Goal: Information Seeking & Learning: Learn about a topic

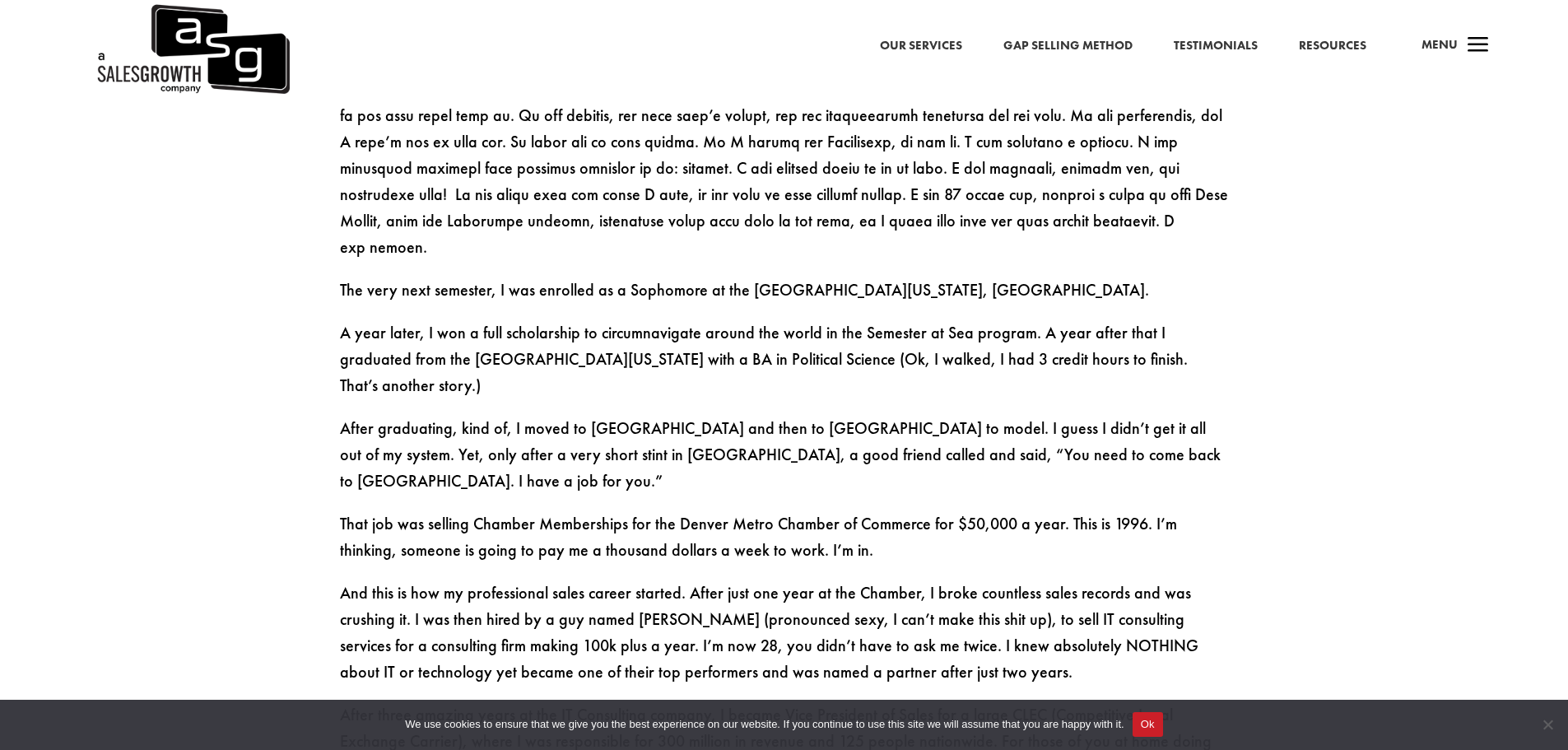
scroll to position [1729, 0]
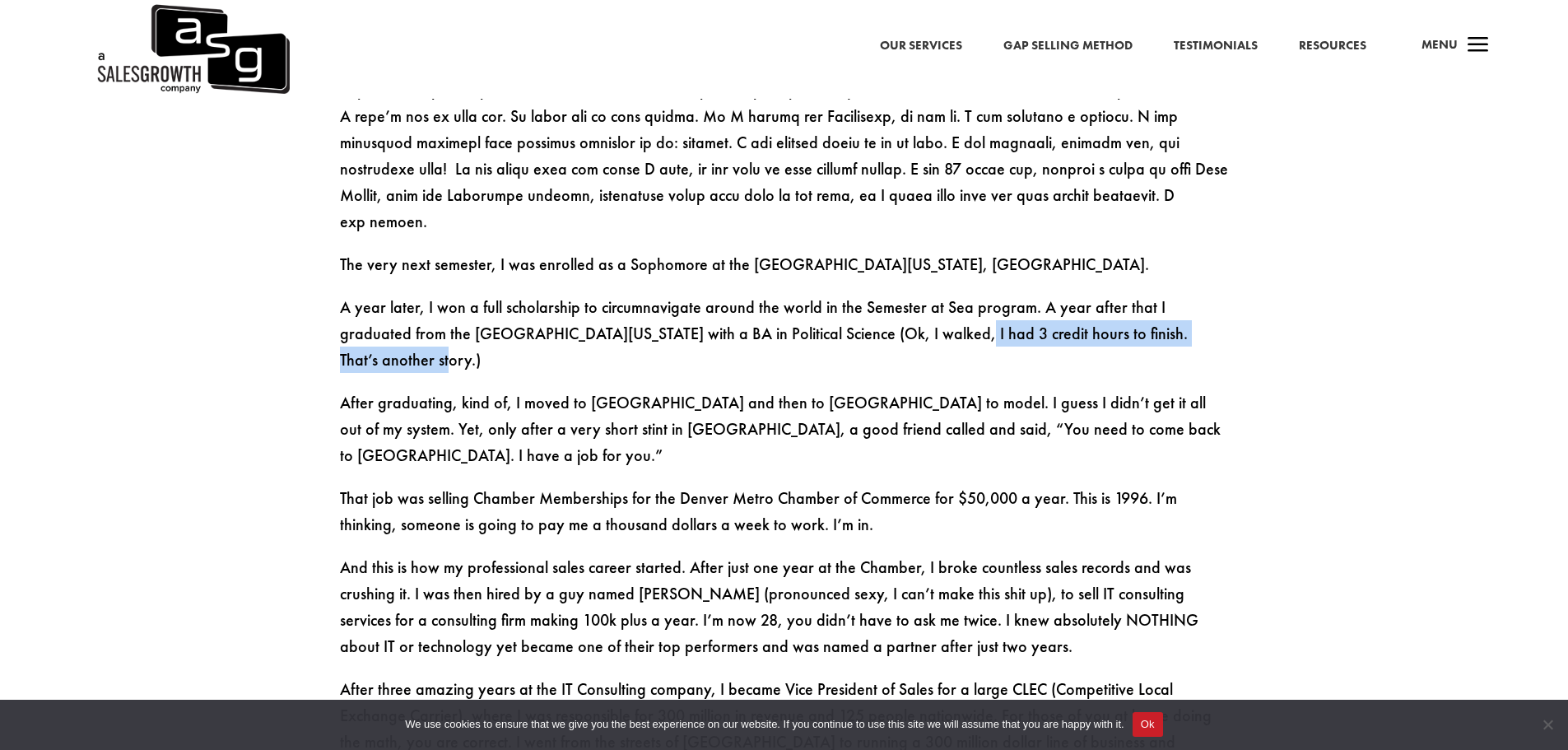
drag, startPoint x: 864, startPoint y: 317, endPoint x: 1171, endPoint y: 318, distance: 307.0
click at [1171, 318] on p "A year later, I won a full scholarship to circumnavigate around the world in th…" at bounding box center [785, 342] width 889 height 96
drag, startPoint x: 1269, startPoint y: 310, endPoint x: 1088, endPoint y: 337, distance: 183.0
click at [1269, 310] on div "Hey, I’m [PERSON_NAME] Author of the Best Selling Sales Book – Gap Selling [PER…" at bounding box center [784, 357] width 1568 height 3033
click at [655, 389] on p "After graduating, kind of, I moved to [GEOGRAPHIC_DATA] and then to [GEOGRAPHIC…" at bounding box center [785, 437] width 889 height 96
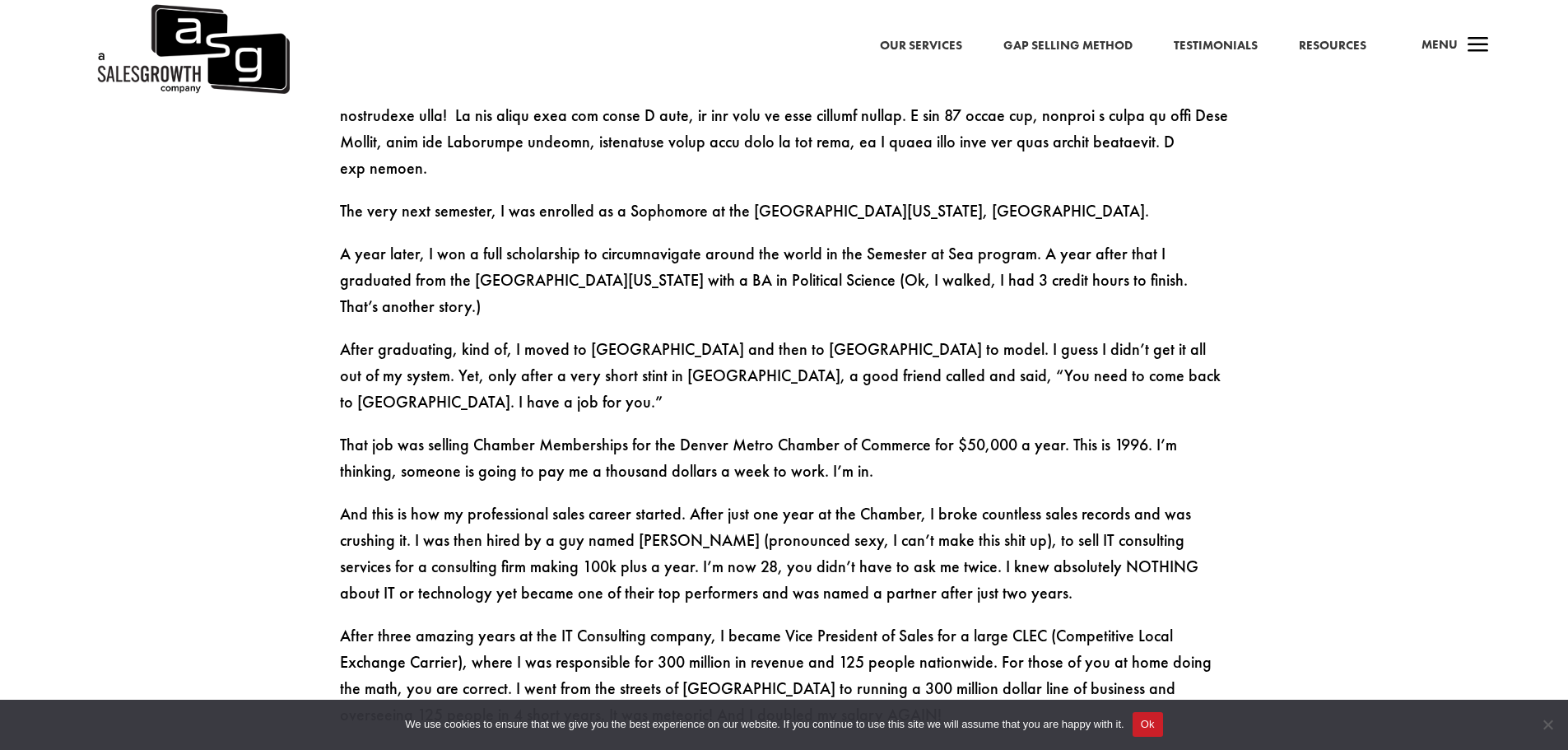
scroll to position [1811, 0]
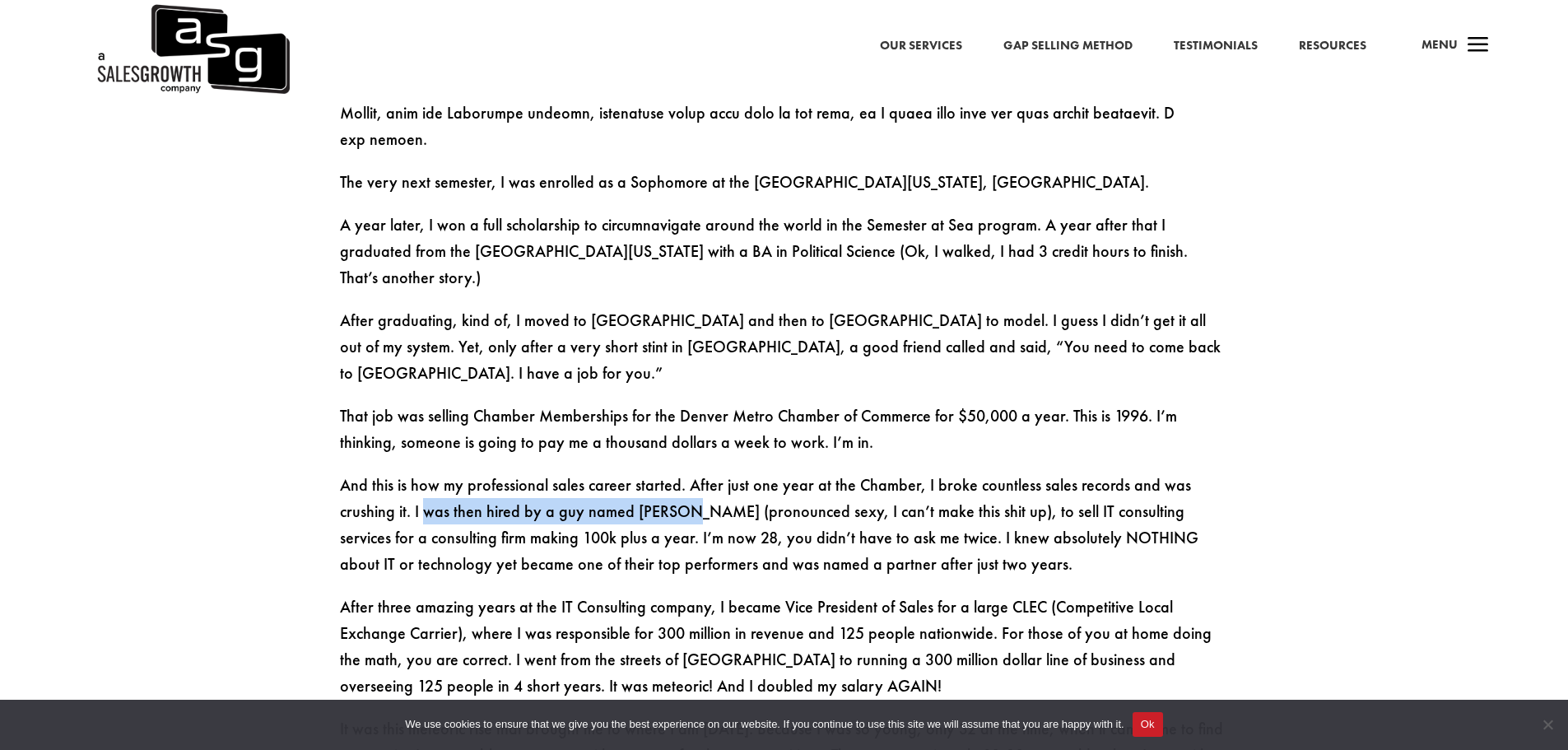
drag, startPoint x: 421, startPoint y: 438, endPoint x: 687, endPoint y: 440, distance: 266.0
click at [684, 472] on p "And this is how my professional sales career started. After just one year at th…" at bounding box center [785, 533] width 889 height 121
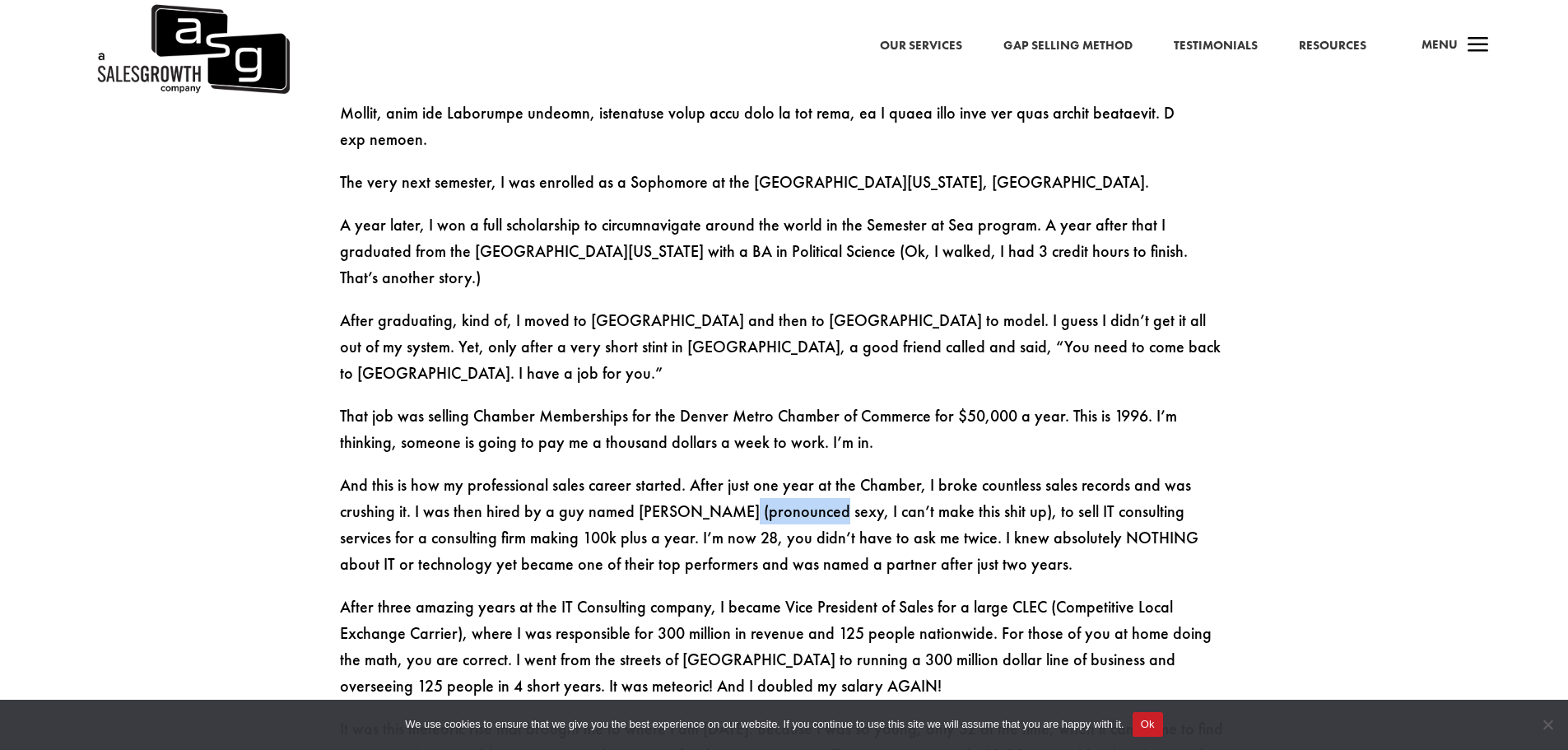
drag, startPoint x: 721, startPoint y: 437, endPoint x: 810, endPoint y: 444, distance: 89.3
click at [809, 472] on p "And this is how my professional sales career started. After just one year at th…" at bounding box center [785, 533] width 889 height 121
drag, startPoint x: 861, startPoint y: 446, endPoint x: 934, endPoint y: 446, distance: 73.0
click at [934, 472] on p "And this is how my professional sales career started. After just one year at th…" at bounding box center [785, 533] width 889 height 121
click at [1183, 472] on p "And this is how my professional sales career started. After just one year at th…" at bounding box center [785, 533] width 889 height 121
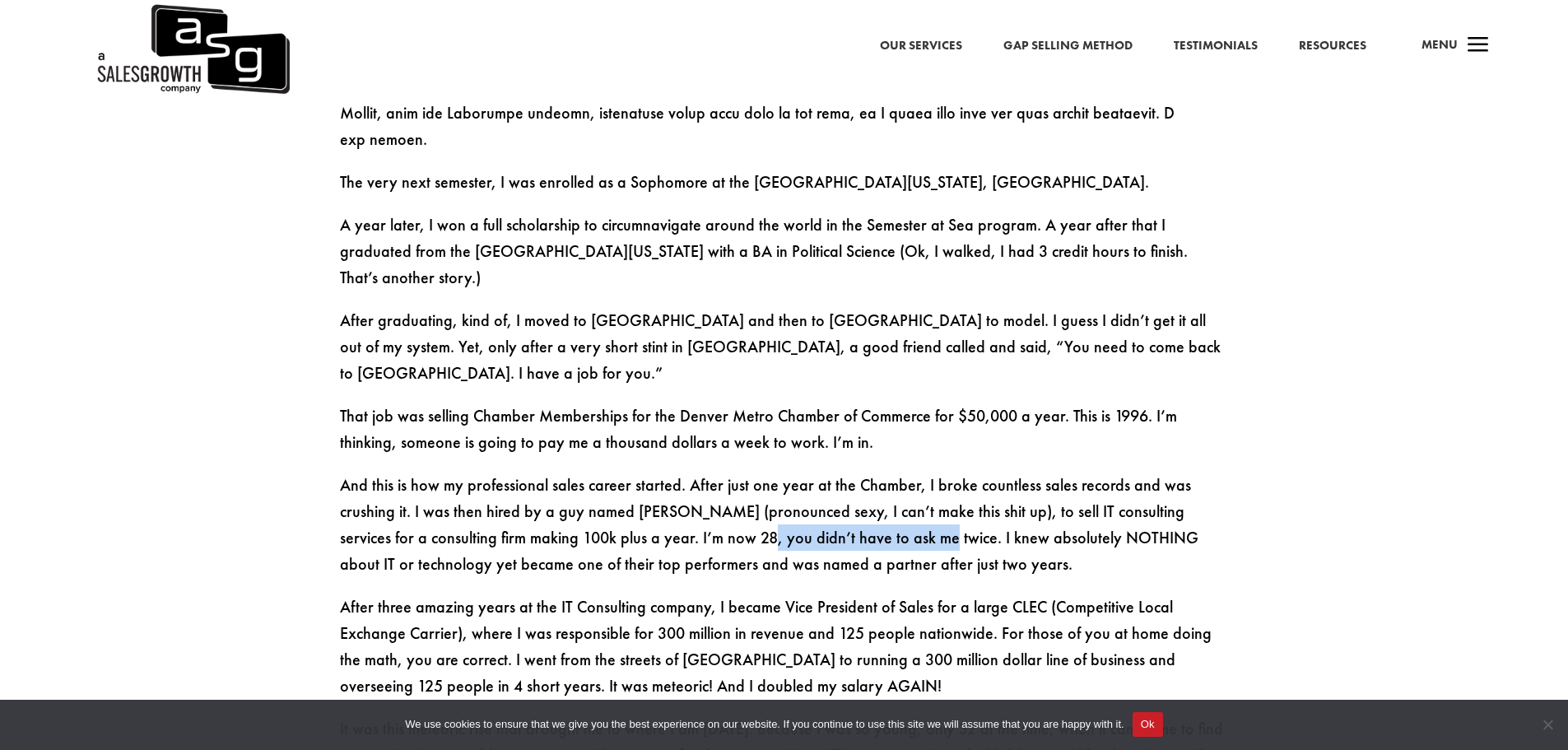
drag, startPoint x: 706, startPoint y: 471, endPoint x: 881, endPoint y: 473, distance: 175.0
click at [881, 473] on p "And this is how my professional sales career started. After just one year at th…" at bounding box center [785, 533] width 889 height 121
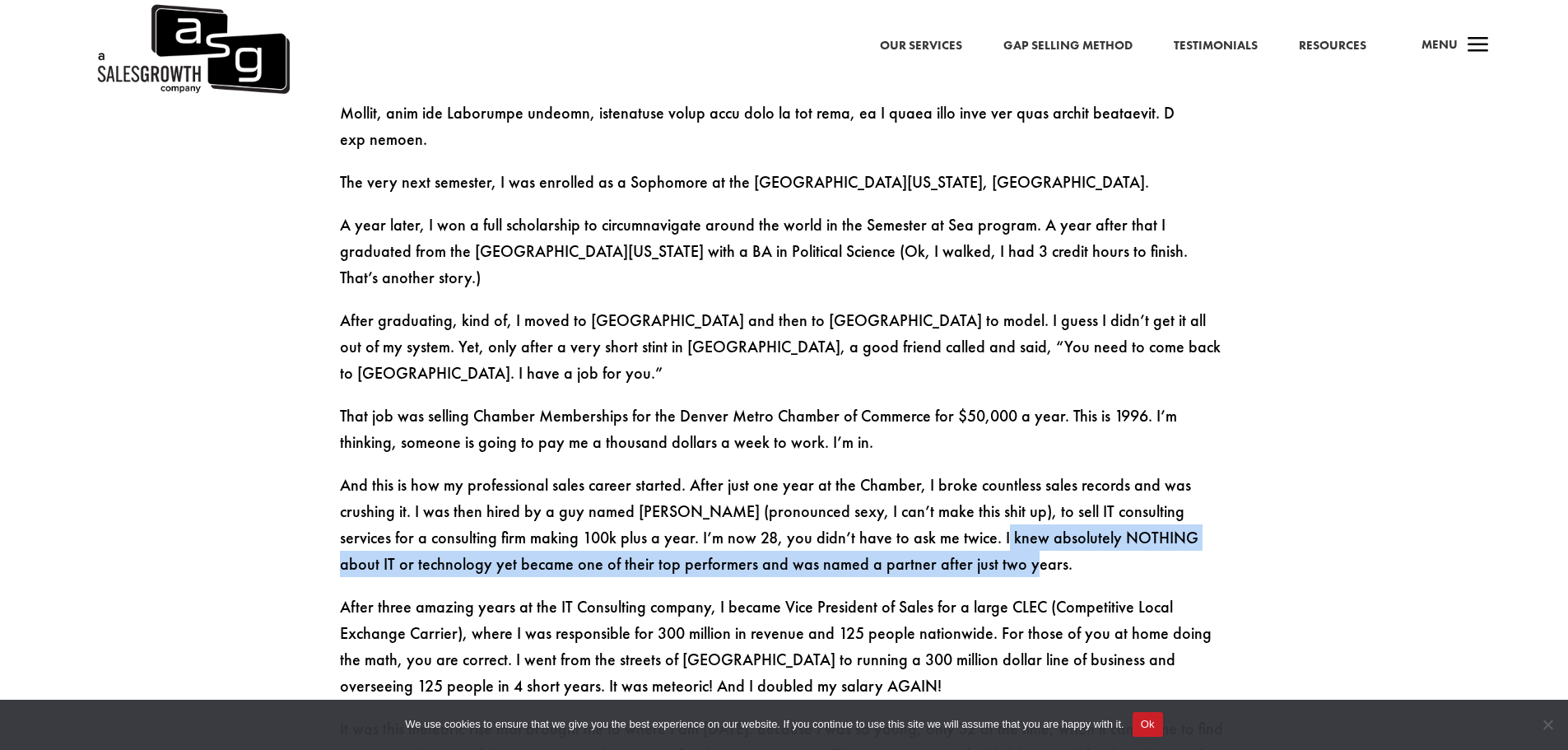
drag, startPoint x: 973, startPoint y: 469, endPoint x: 985, endPoint y: 528, distance: 60.2
click at [967, 493] on p "And this is how my professional sales career started. After just one year at th…" at bounding box center [785, 533] width 889 height 121
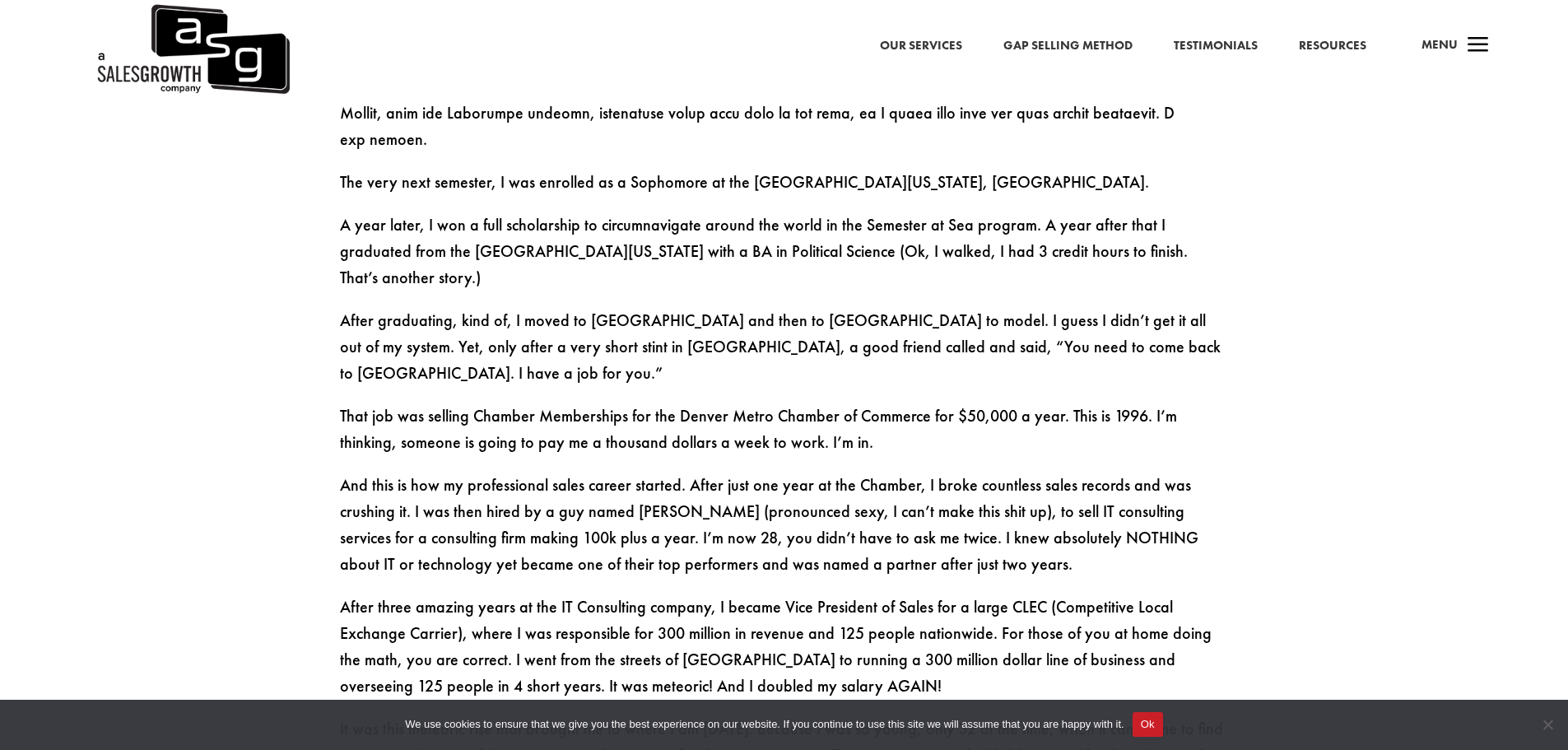
click at [1034, 517] on p "And this is how my professional sales career started. After just one year at th…" at bounding box center [785, 533] width 889 height 121
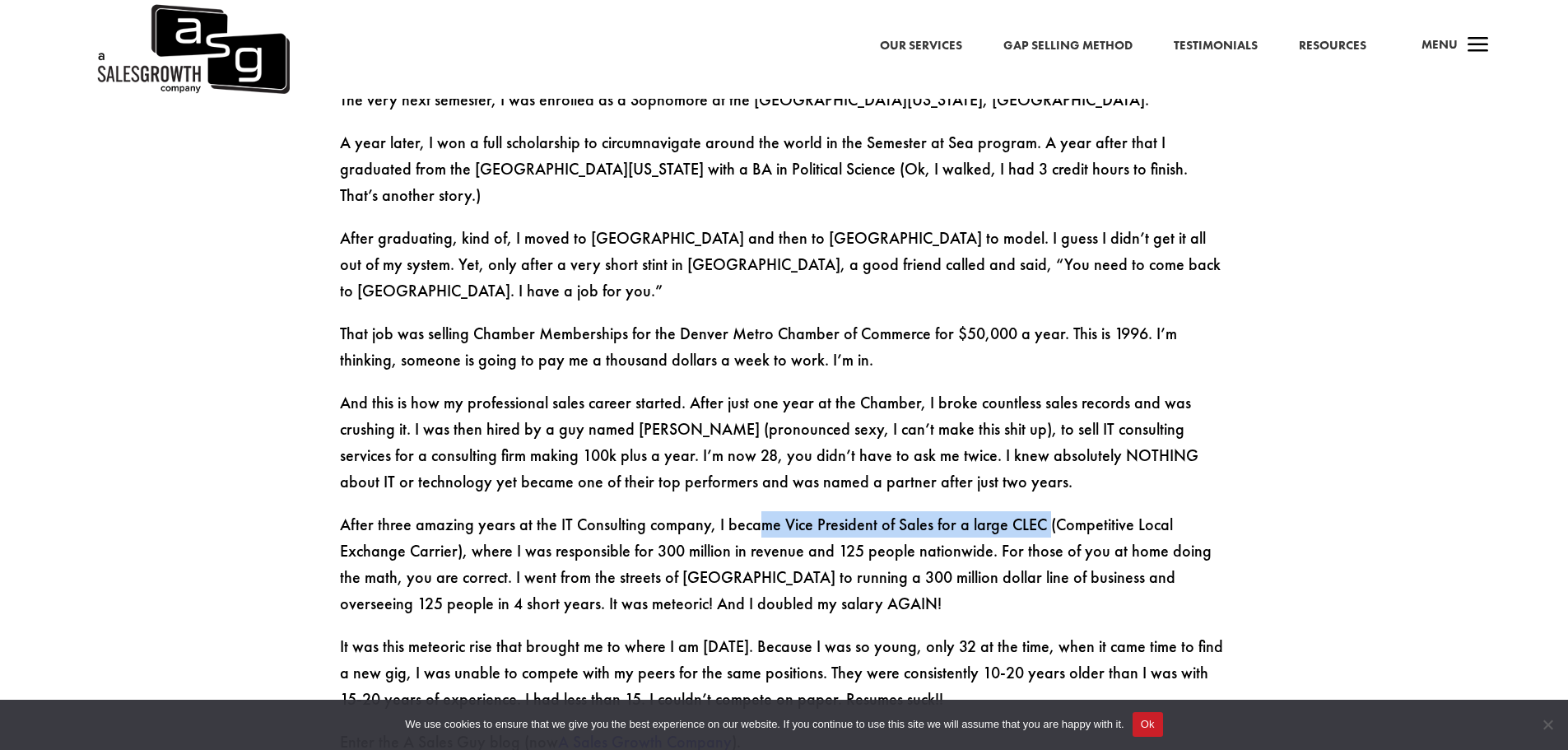
drag, startPoint x: 752, startPoint y: 448, endPoint x: 1038, endPoint y: 445, distance: 286.0
click at [1038, 511] on p "After three amazing years at the IT Consulting company, I became Vice President…" at bounding box center [785, 572] width 889 height 121
click at [501, 511] on p "After three amazing years at the IT Consulting company, I became Vice President…" at bounding box center [785, 572] width 889 height 121
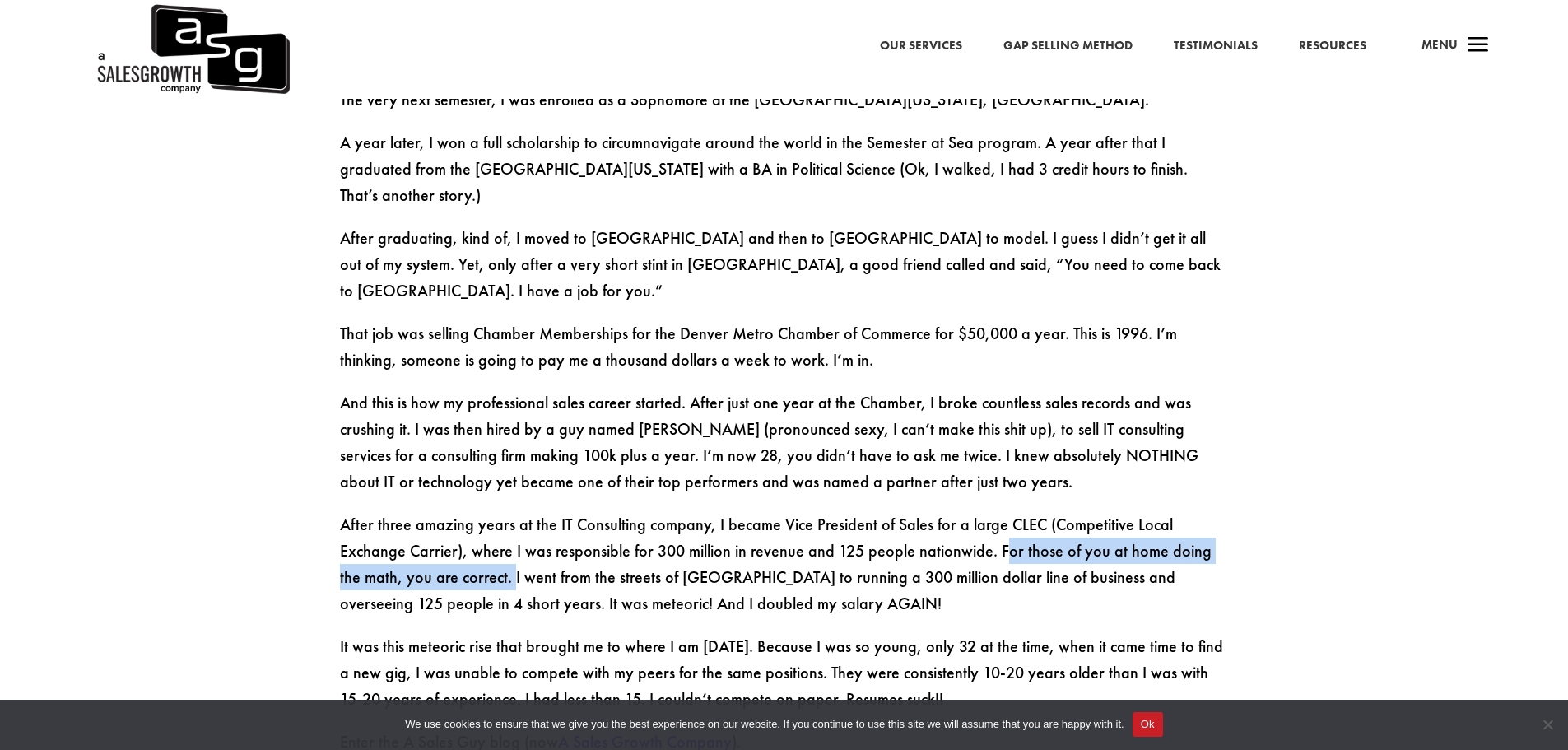
drag, startPoint x: 932, startPoint y: 474, endPoint x: 418, endPoint y: 504, distance: 514.9
click at [418, 511] on p "After three amazing years at the IT Consulting company, I became Vice President…" at bounding box center [785, 572] width 889 height 121
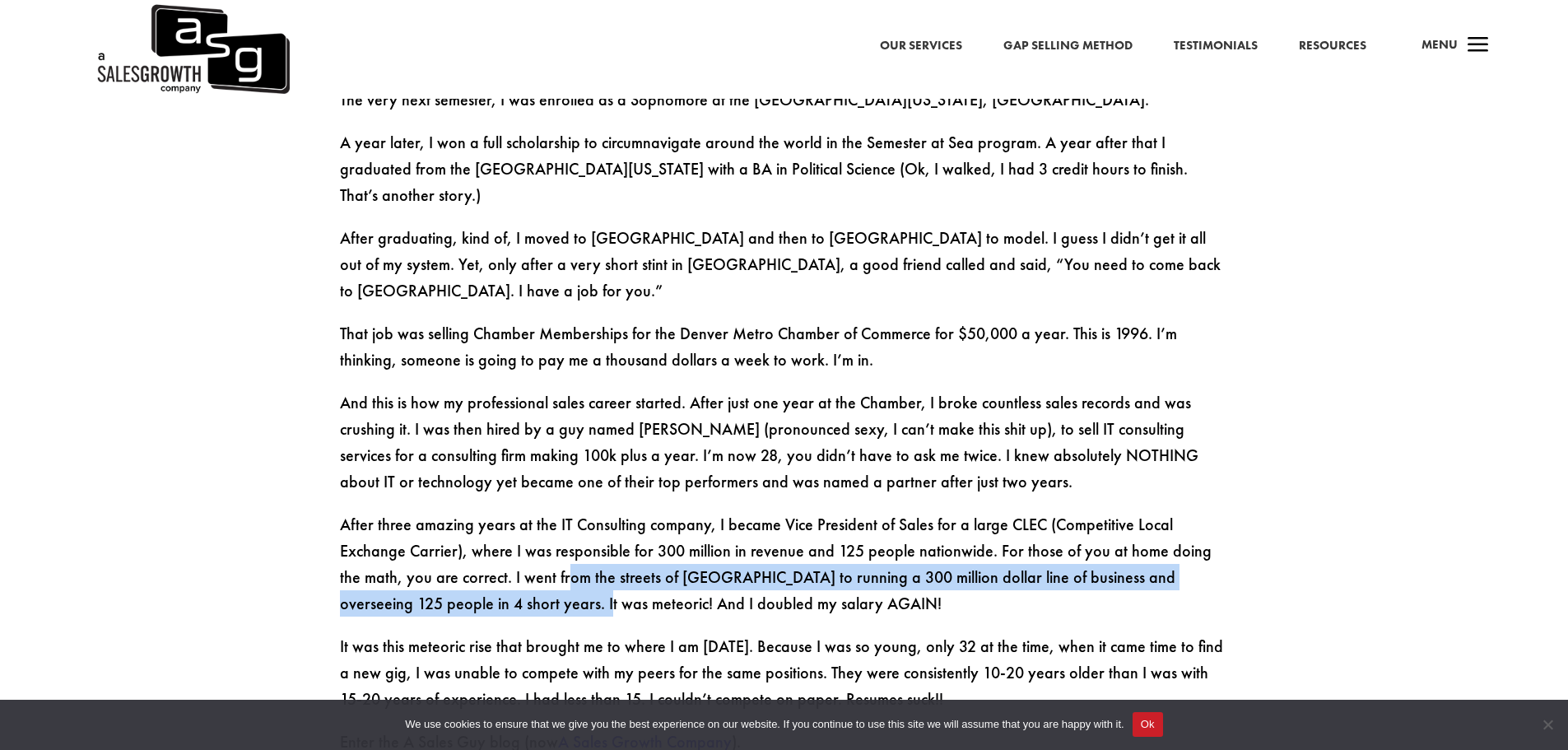
drag, startPoint x: 469, startPoint y: 504, endPoint x: 424, endPoint y: 533, distance: 53.5
click at [424, 533] on p "After three amazing years at the IT Consulting company, I became Vice President…" at bounding box center [785, 572] width 889 height 121
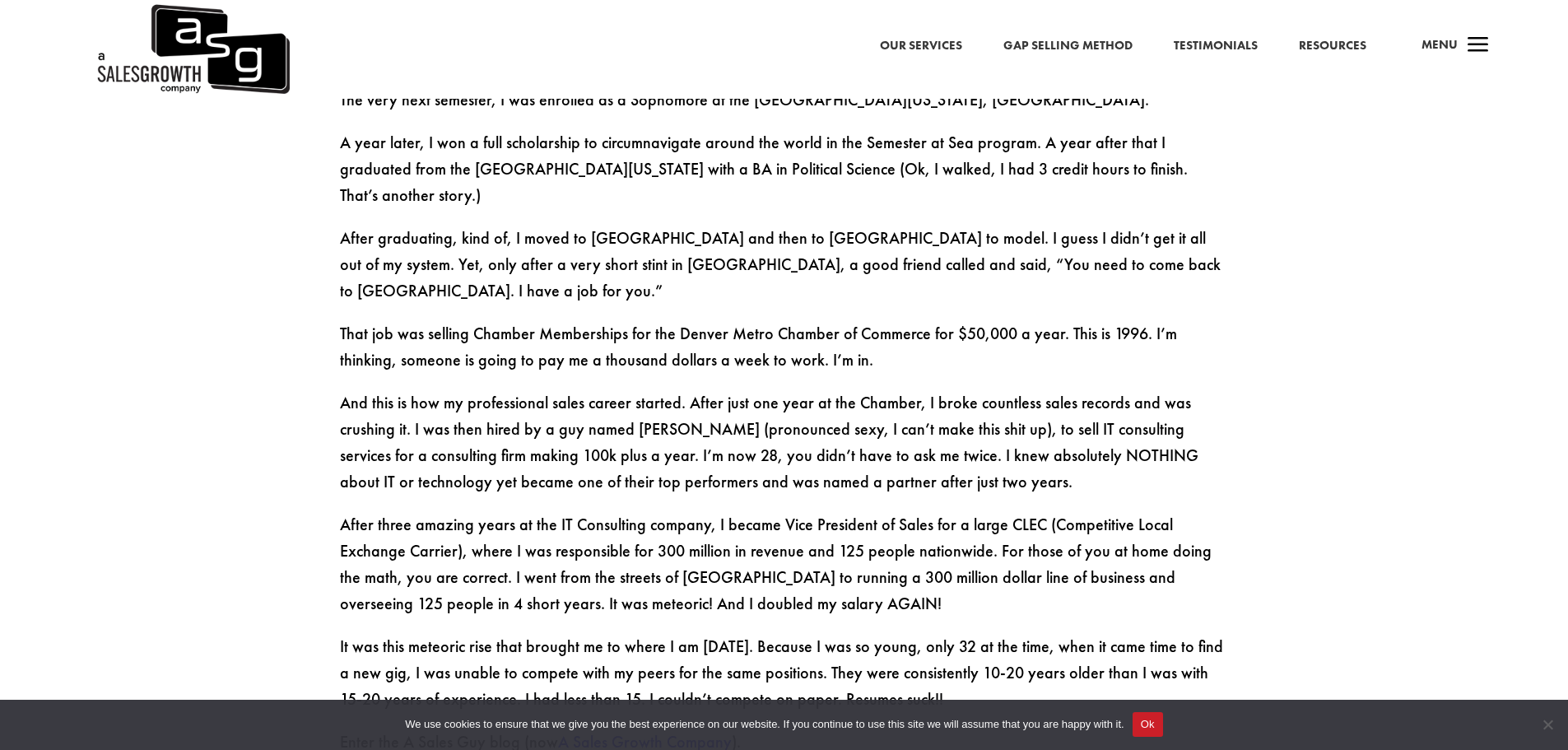
click at [523, 527] on p "After three amazing years at the IT Consulting company, I became Vice President…" at bounding box center [785, 572] width 889 height 121
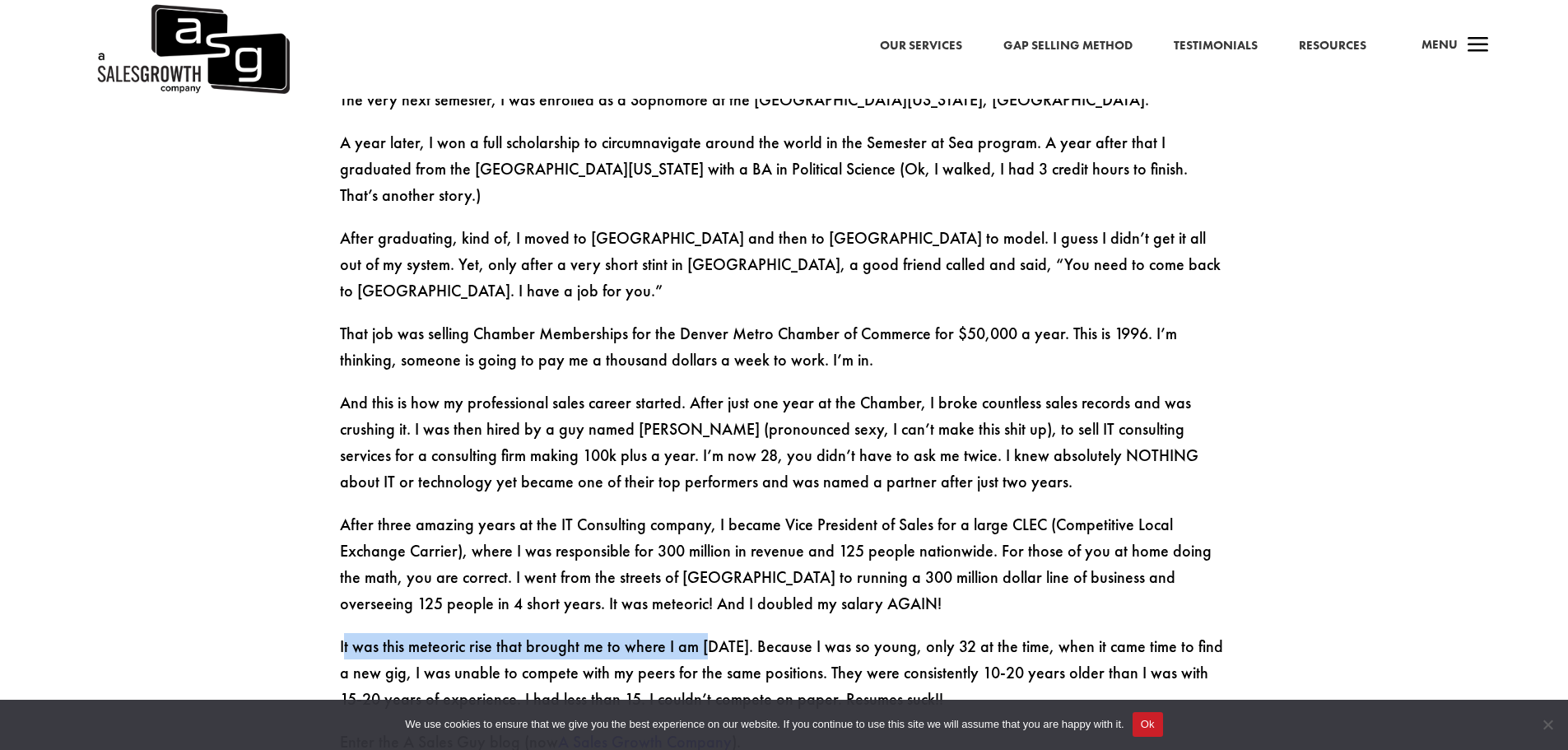
drag, startPoint x: 343, startPoint y: 577, endPoint x: 708, endPoint y: 580, distance: 365.0
click at [705, 633] on p "It was this meteoric rise that brought me to where I am [DATE]. Because I was s…" at bounding box center [785, 681] width 889 height 96
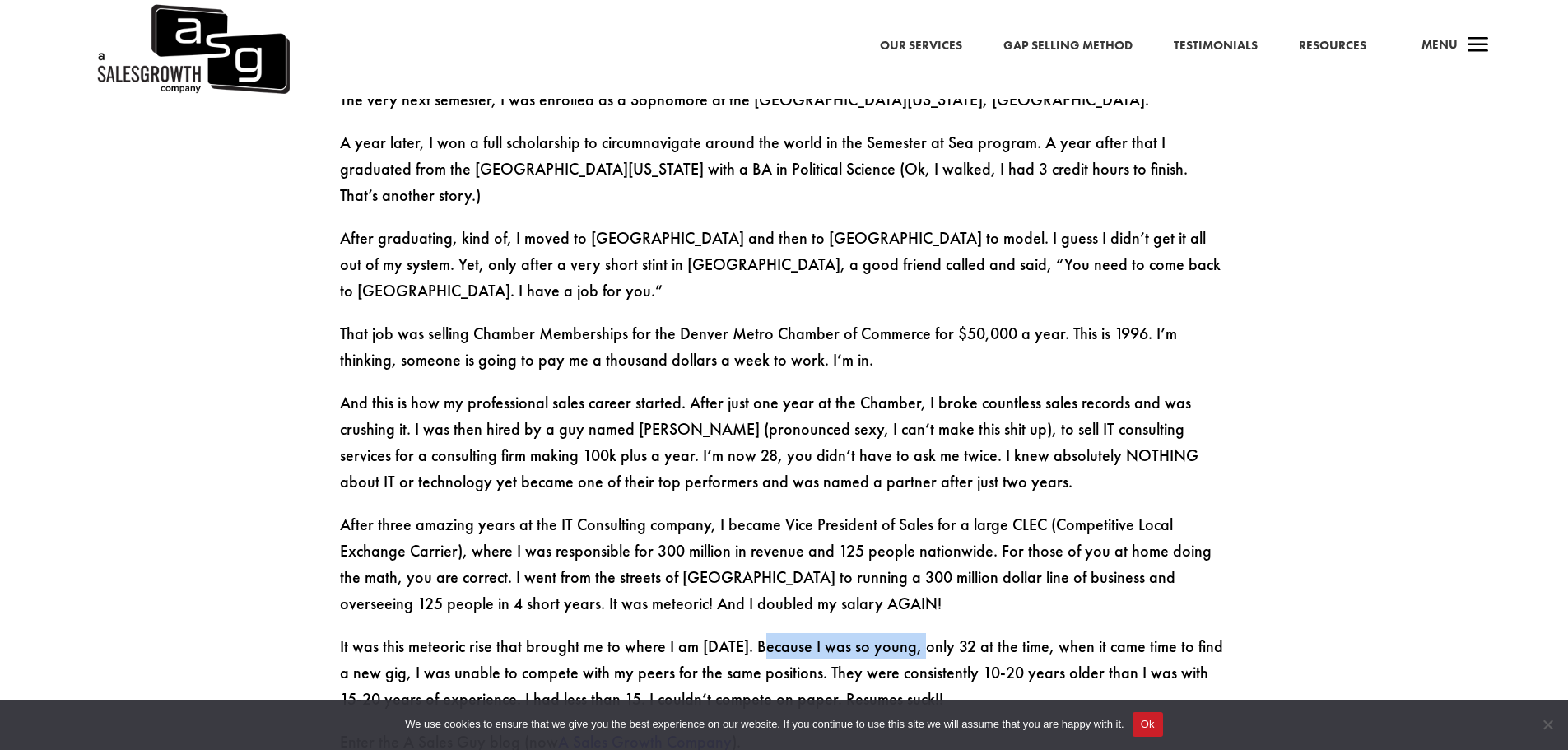
drag, startPoint x: 759, startPoint y: 579, endPoint x: 912, endPoint y: 582, distance: 153.0
click at [912, 633] on p "It was this meteoric rise that brought me to where I am [DATE]. Because I was s…" at bounding box center [785, 681] width 889 height 96
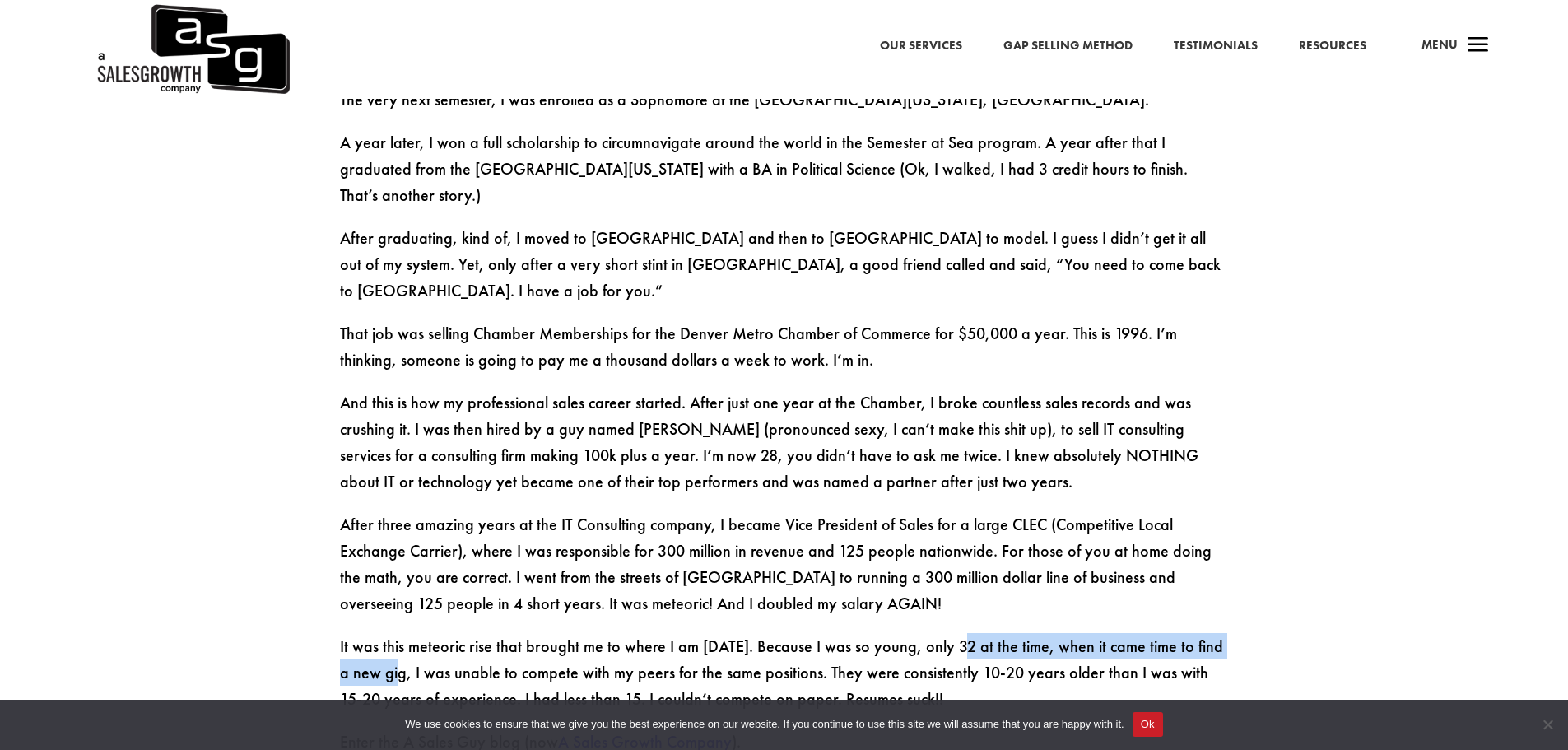
drag, startPoint x: 950, startPoint y: 576, endPoint x: 387, endPoint y: 607, distance: 563.9
click at [387, 633] on p "It was this meteoric rise that brought me to where I am [DATE]. Because I was s…" at bounding box center [785, 681] width 889 height 96
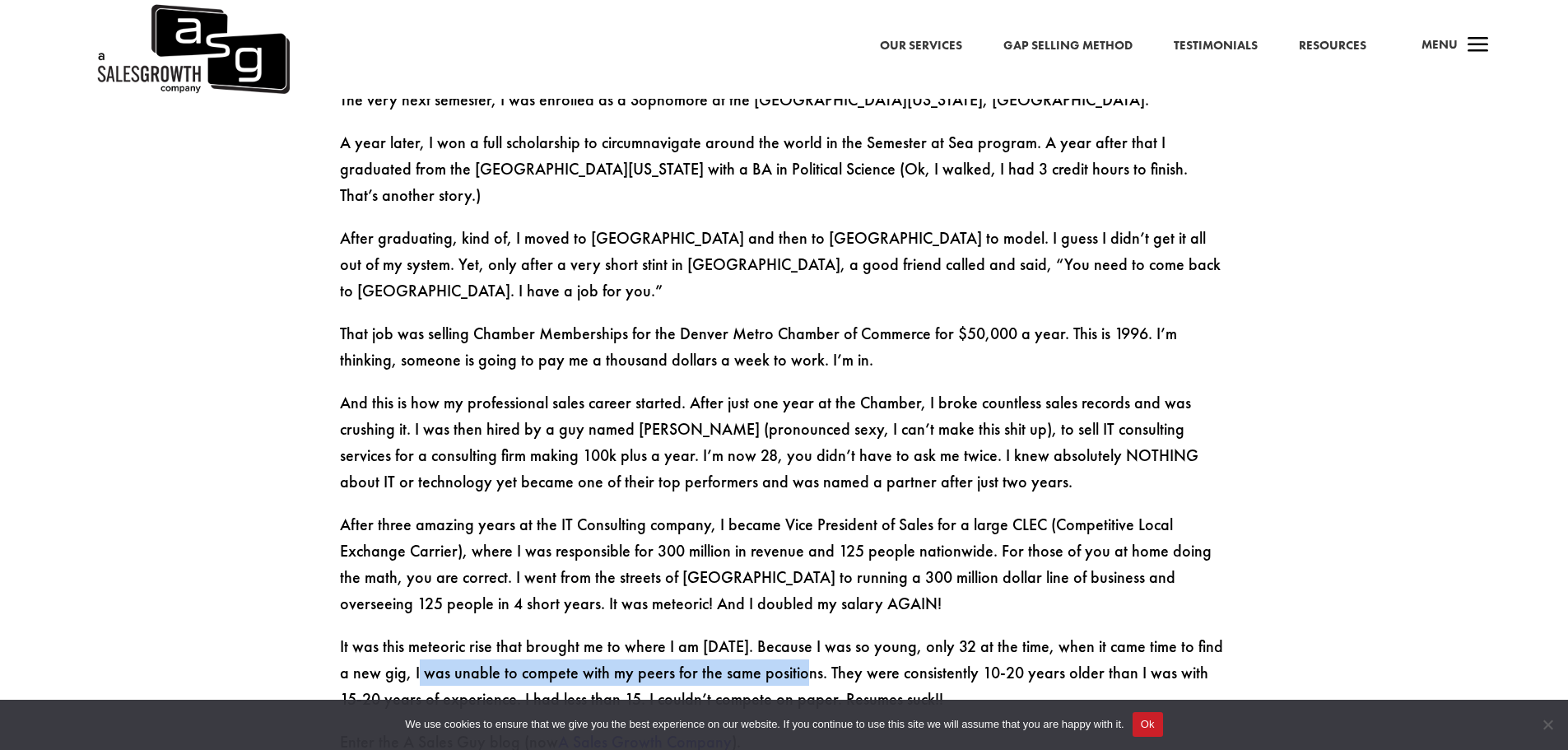
drag, startPoint x: 411, startPoint y: 602, endPoint x: 794, endPoint y: 608, distance: 383.0
click at [794, 633] on p "It was this meteoric rise that brought me to where I am [DATE]. Because I was s…" at bounding box center [785, 681] width 889 height 96
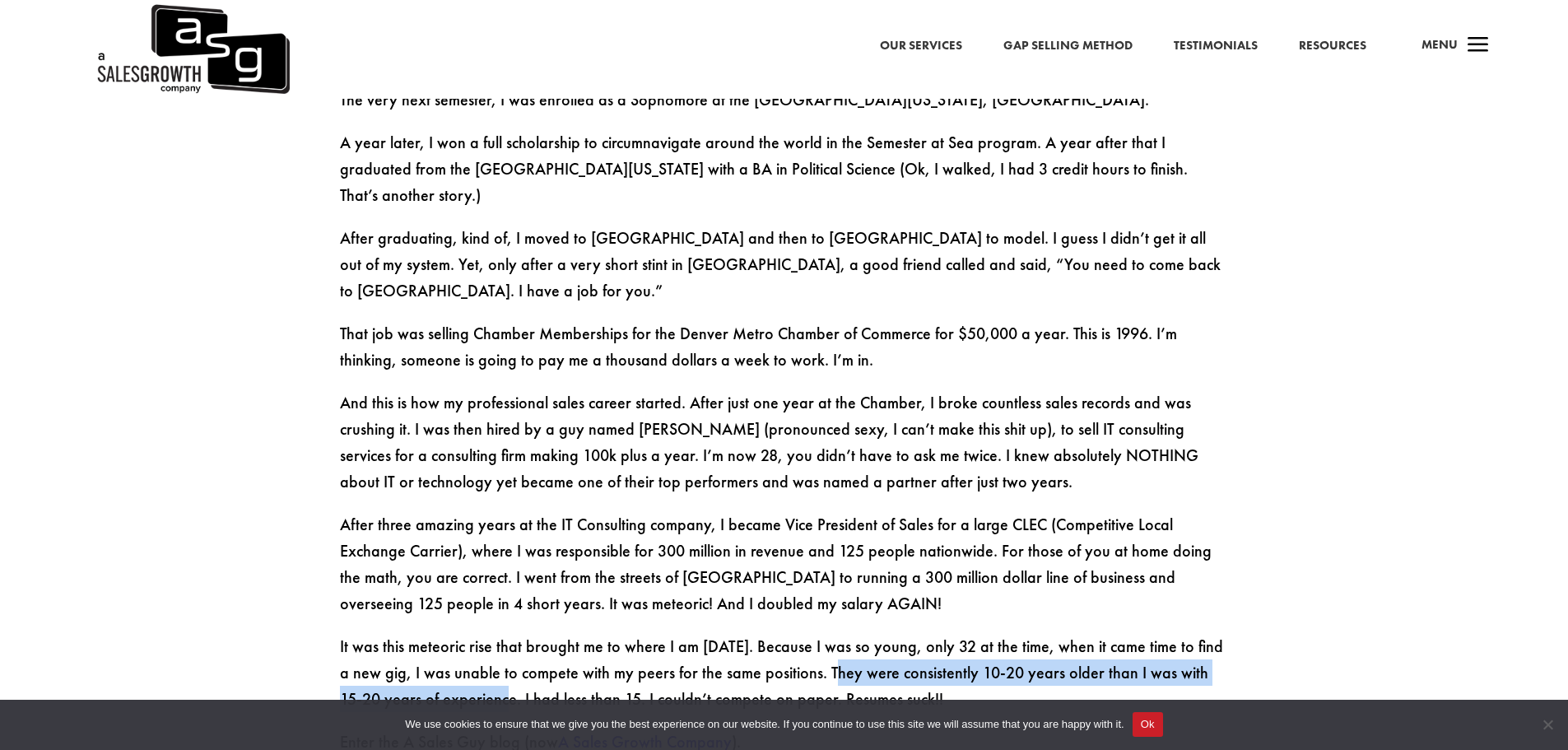
drag, startPoint x: 818, startPoint y: 605, endPoint x: 470, endPoint y: 640, distance: 349.8
click at [470, 640] on p "It was this meteoric rise that brought me to where I am [DATE]. Because I was s…" at bounding box center [785, 681] width 889 height 96
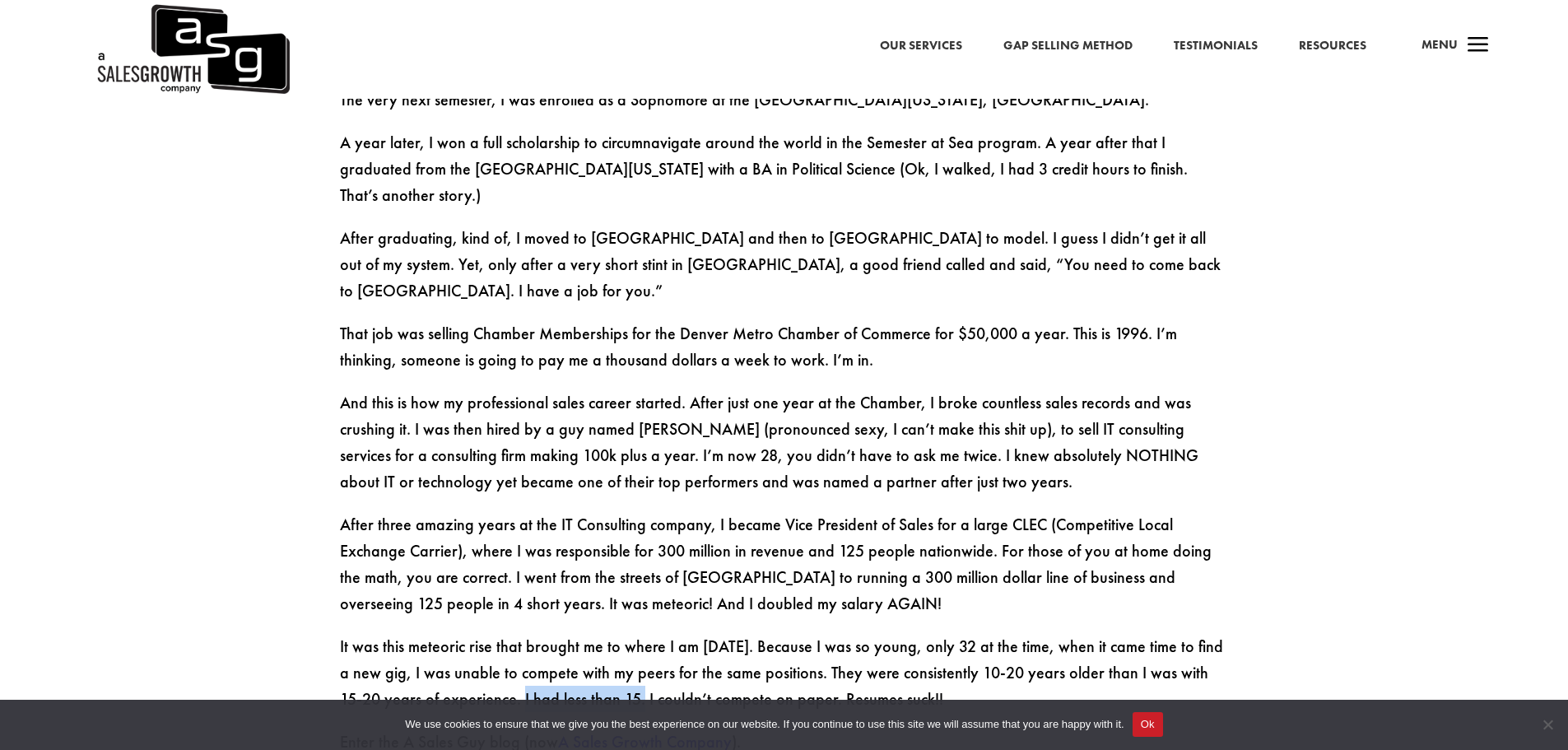
drag, startPoint x: 486, startPoint y: 630, endPoint x: 600, endPoint y: 632, distance: 114.0
click at [600, 633] on p "It was this meteoric rise that brought me to where I am [DATE]. Because I was s…" at bounding box center [785, 681] width 889 height 96
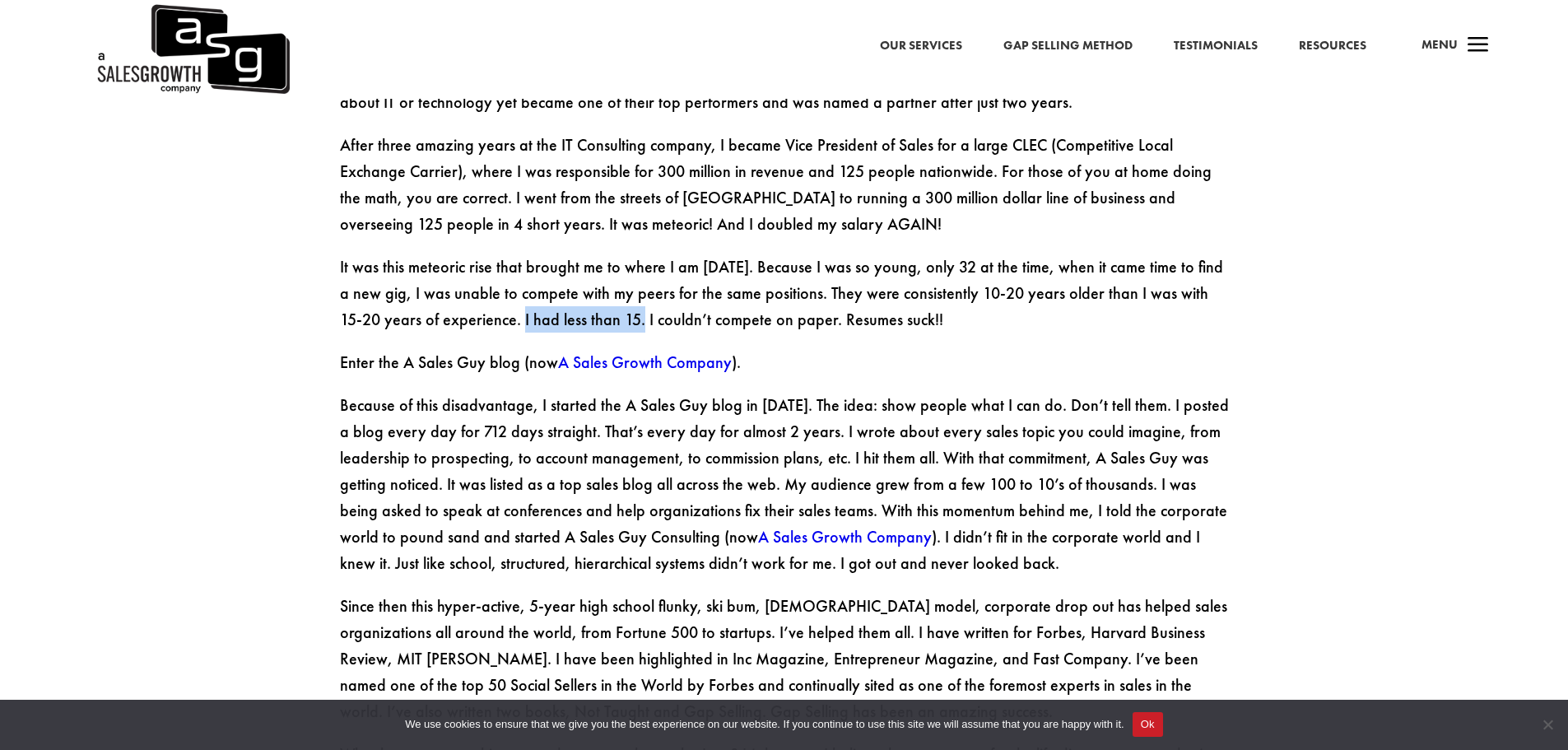
scroll to position [2306, 0]
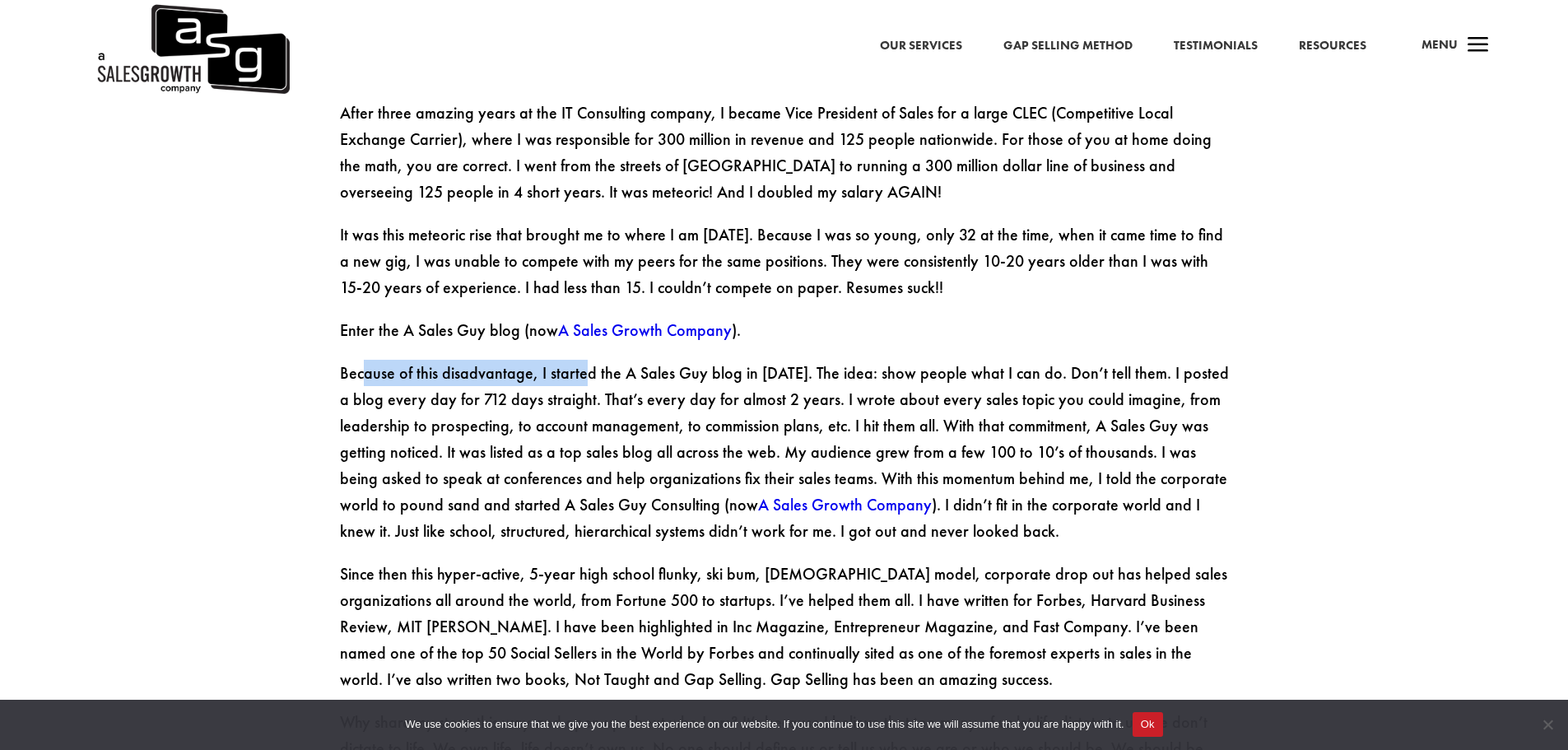
drag, startPoint x: 362, startPoint y: 303, endPoint x: 605, endPoint y: 286, distance: 243.6
click at [582, 360] on p "Because of this disadvantage, I started the A Sales Guy blog in [DATE]. The ide…" at bounding box center [785, 460] width 889 height 201
drag, startPoint x: 605, startPoint y: 286, endPoint x: 608, endPoint y: 297, distance: 11.4
click at [608, 360] on p "Because of this disadvantage, I started the A Sales Guy blog in [DATE]. The ide…" at bounding box center [785, 460] width 889 height 201
drag, startPoint x: 559, startPoint y: 303, endPoint x: 873, endPoint y: 306, distance: 314.0
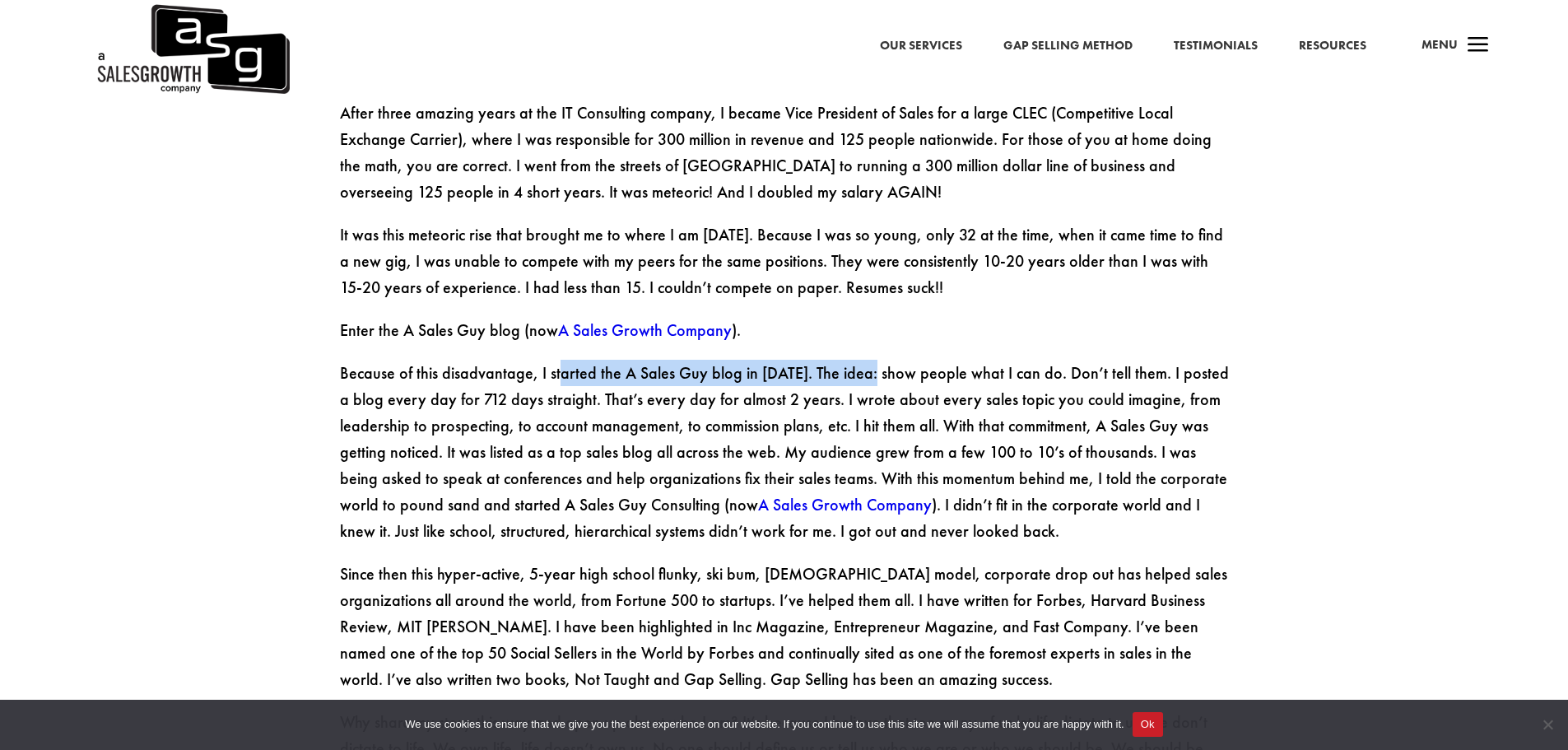
click at [873, 360] on p "Because of this disadvantage, I started the A Sales Guy blog in [DATE]. The ide…" at bounding box center [785, 460] width 889 height 201
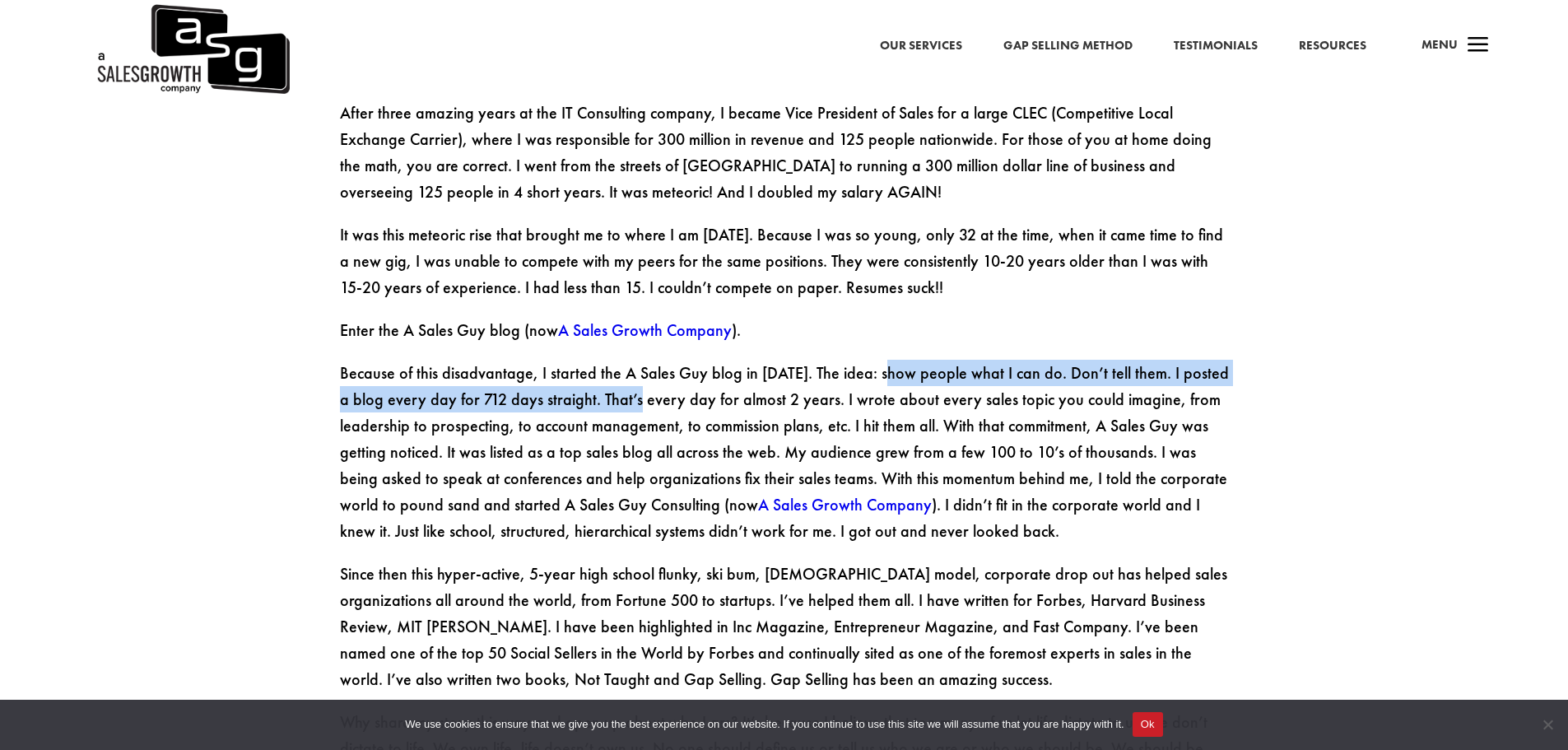
drag, startPoint x: 887, startPoint y: 298, endPoint x: 660, endPoint y: 322, distance: 228.3
click at [632, 360] on p "Because of this disadvantage, I started the A Sales Guy blog in [DATE]. The ide…" at bounding box center [785, 460] width 889 height 201
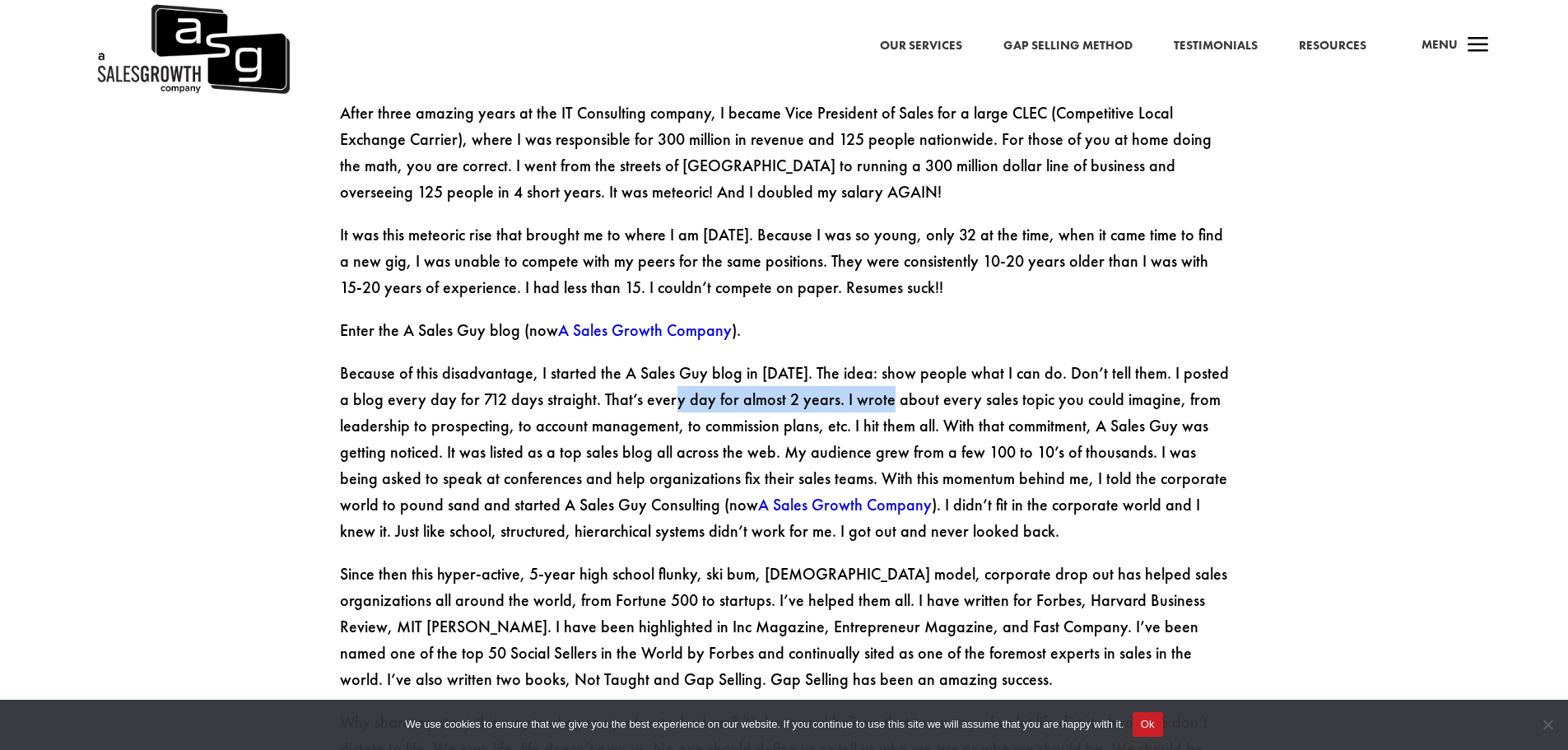
drag, startPoint x: 669, startPoint y: 322, endPoint x: 881, endPoint y: 325, distance: 212.0
click at [880, 360] on p "Because of this disadvantage, I started the A Sales Guy blog in [DATE]. The ide…" at bounding box center [785, 460] width 889 height 201
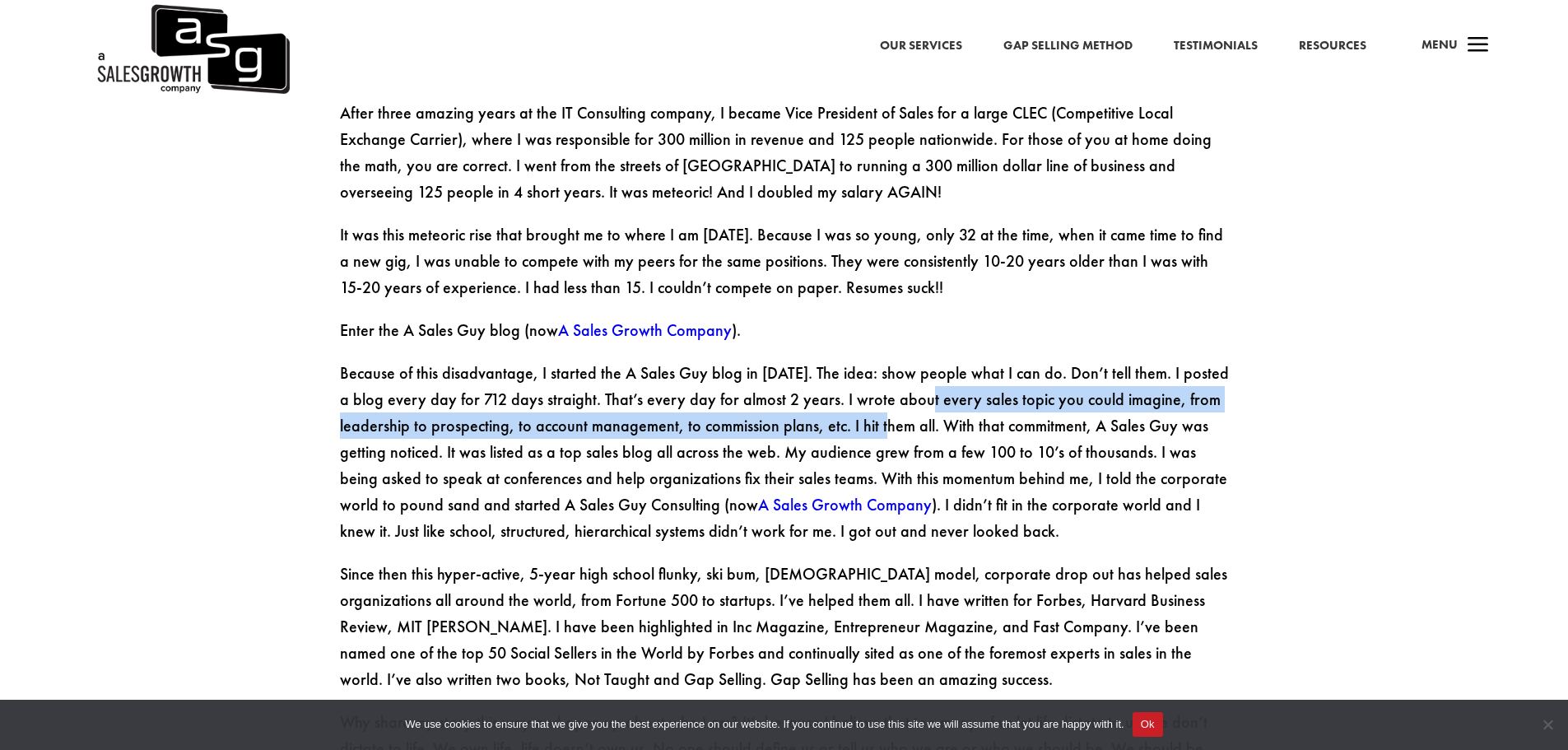
drag, startPoint x: 896, startPoint y: 324, endPoint x: 868, endPoint y: 362, distance: 47.2
click at [868, 362] on p "Because of this disadvantage, I started the A Sales Guy blog in [DATE]. The ide…" at bounding box center [785, 460] width 889 height 201
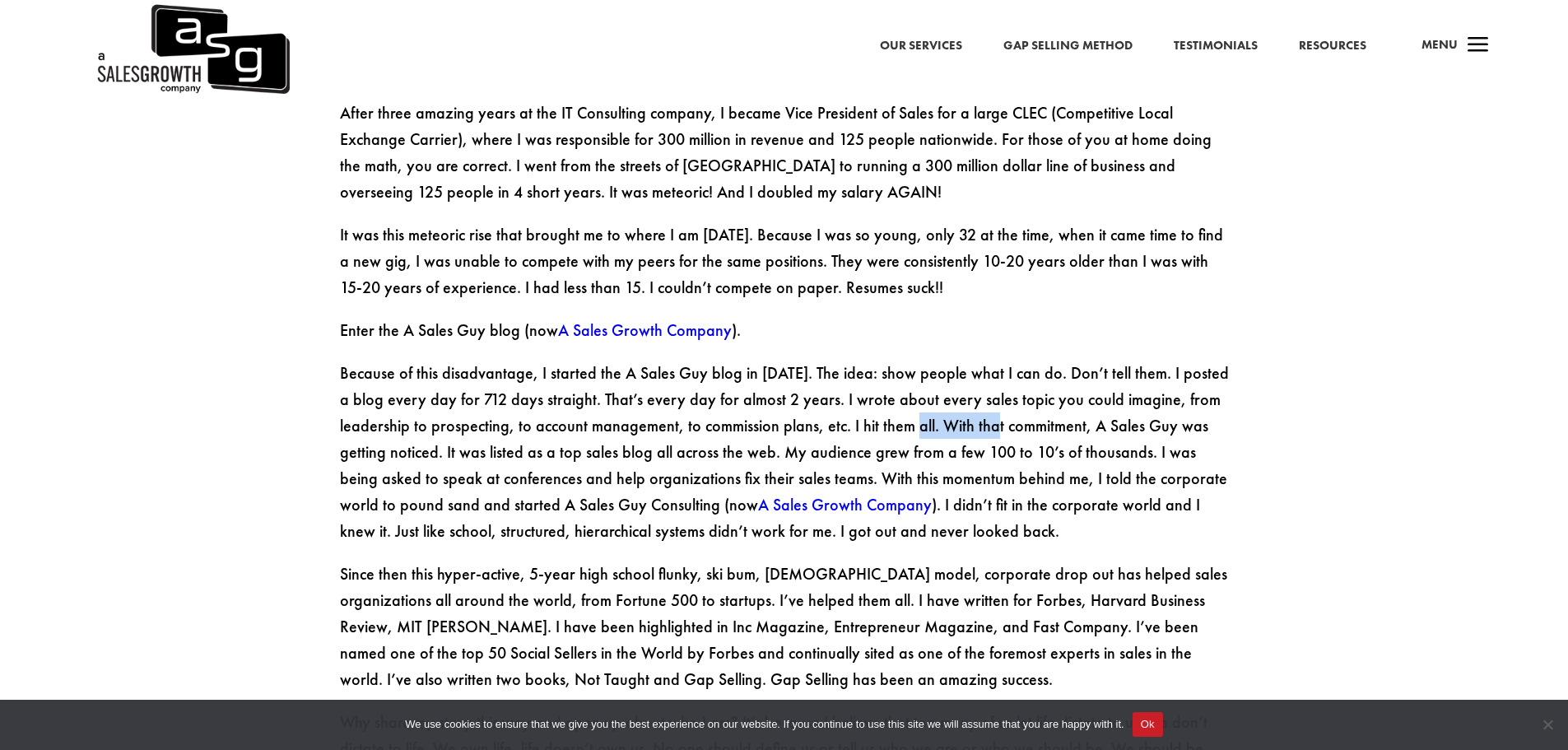
drag, startPoint x: 884, startPoint y: 357, endPoint x: 957, endPoint y: 355, distance: 73.0
click at [957, 360] on p "Because of this disadvantage, I started the A Sales Guy blog in [DATE]. The ide…" at bounding box center [785, 460] width 889 height 201
drag, startPoint x: 996, startPoint y: 352, endPoint x: 1124, endPoint y: 361, distance: 128.3
click at [1124, 361] on p "Because of this disadvantage, I started the A Sales Guy blog in [DATE]. The ide…" at bounding box center [785, 460] width 889 height 201
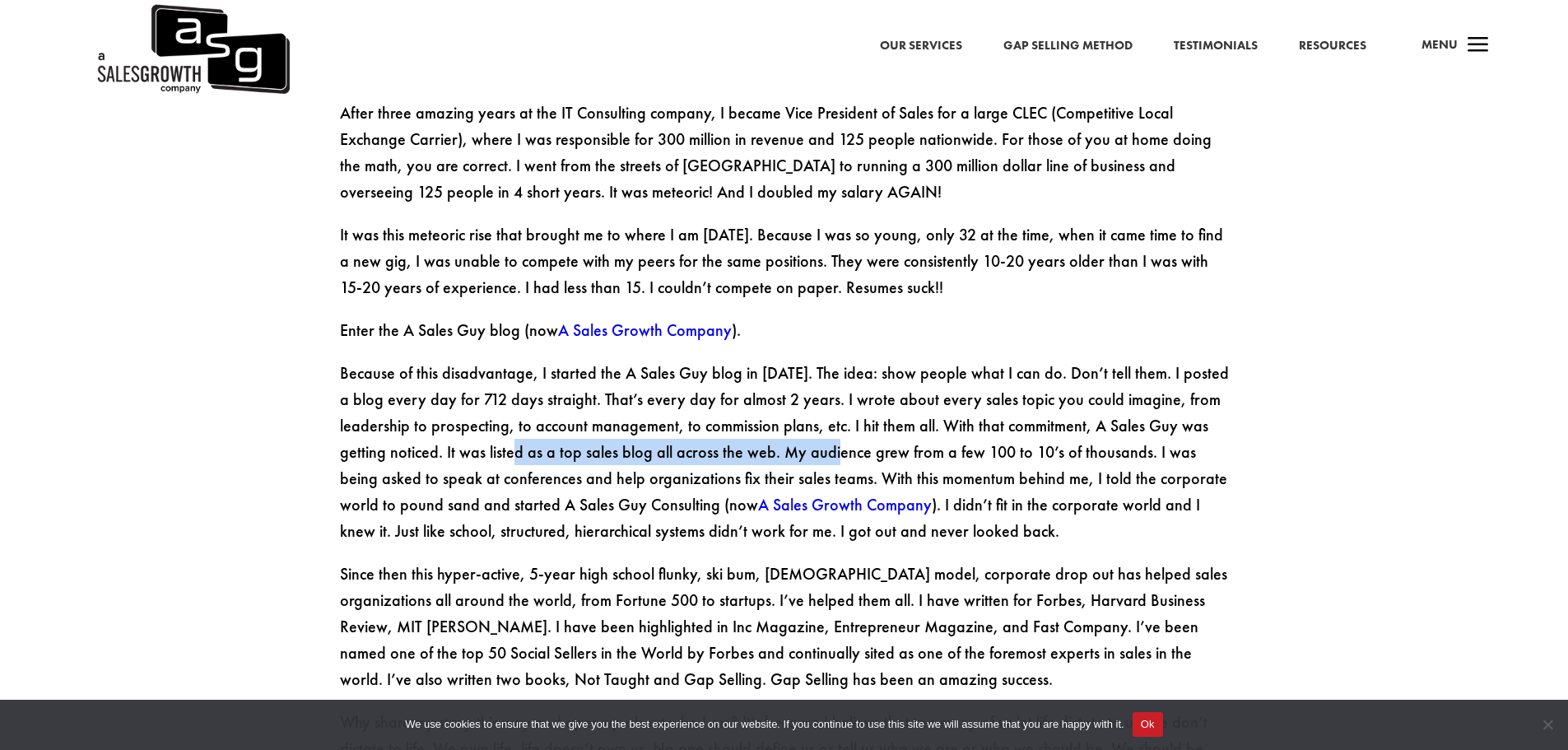
drag, startPoint x: 453, startPoint y: 376, endPoint x: 787, endPoint y: 382, distance: 334.1
click at [769, 386] on p "Because of this disadvantage, I started the A Sales Guy blog in [DATE]. The ide…" at bounding box center [785, 460] width 889 height 201
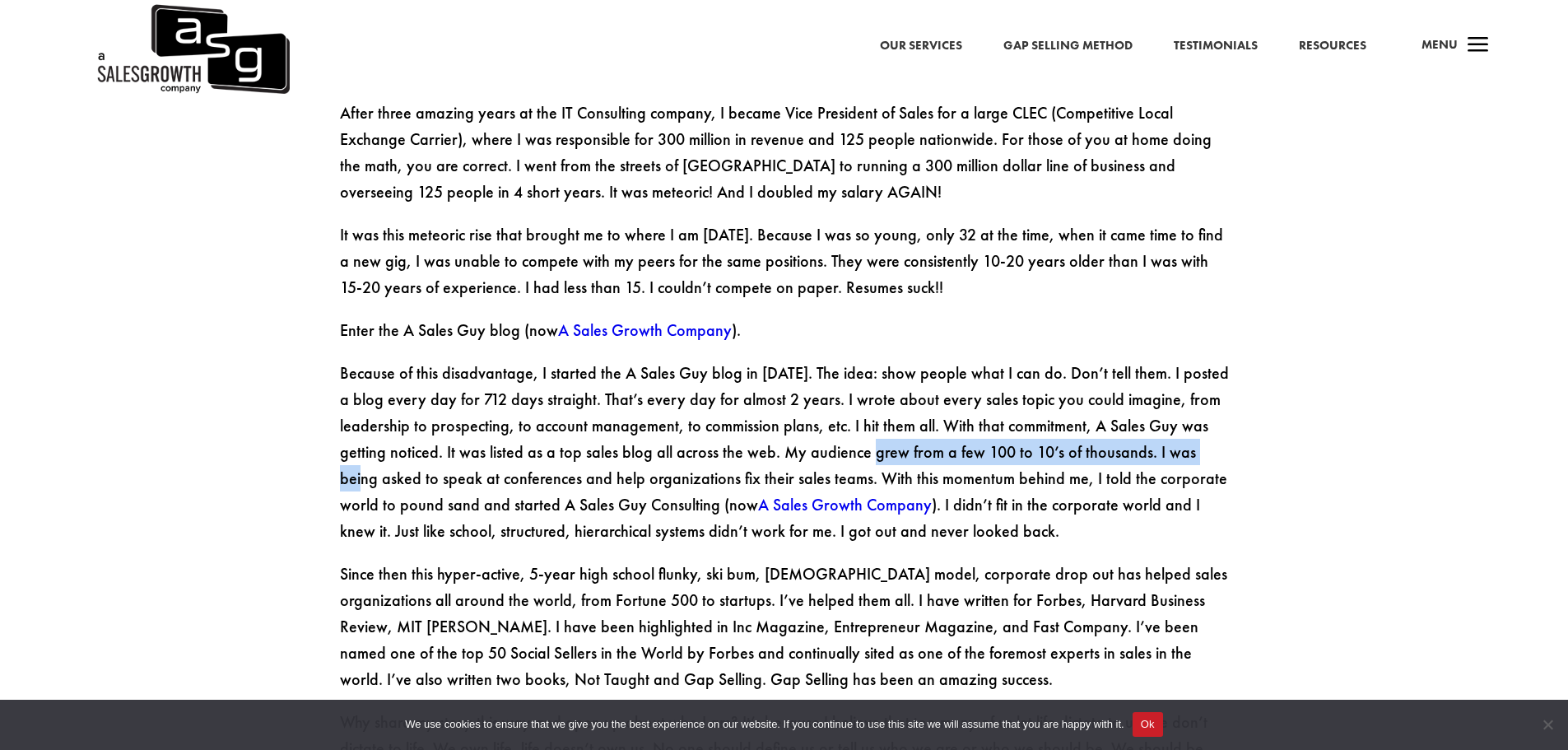
drag, startPoint x: 800, startPoint y: 379, endPoint x: 1141, endPoint y: 383, distance: 341.0
click at [1141, 383] on p "Because of this disadvantage, I started the A Sales Guy blog in [DATE]. The ide…" at bounding box center [785, 460] width 889 height 201
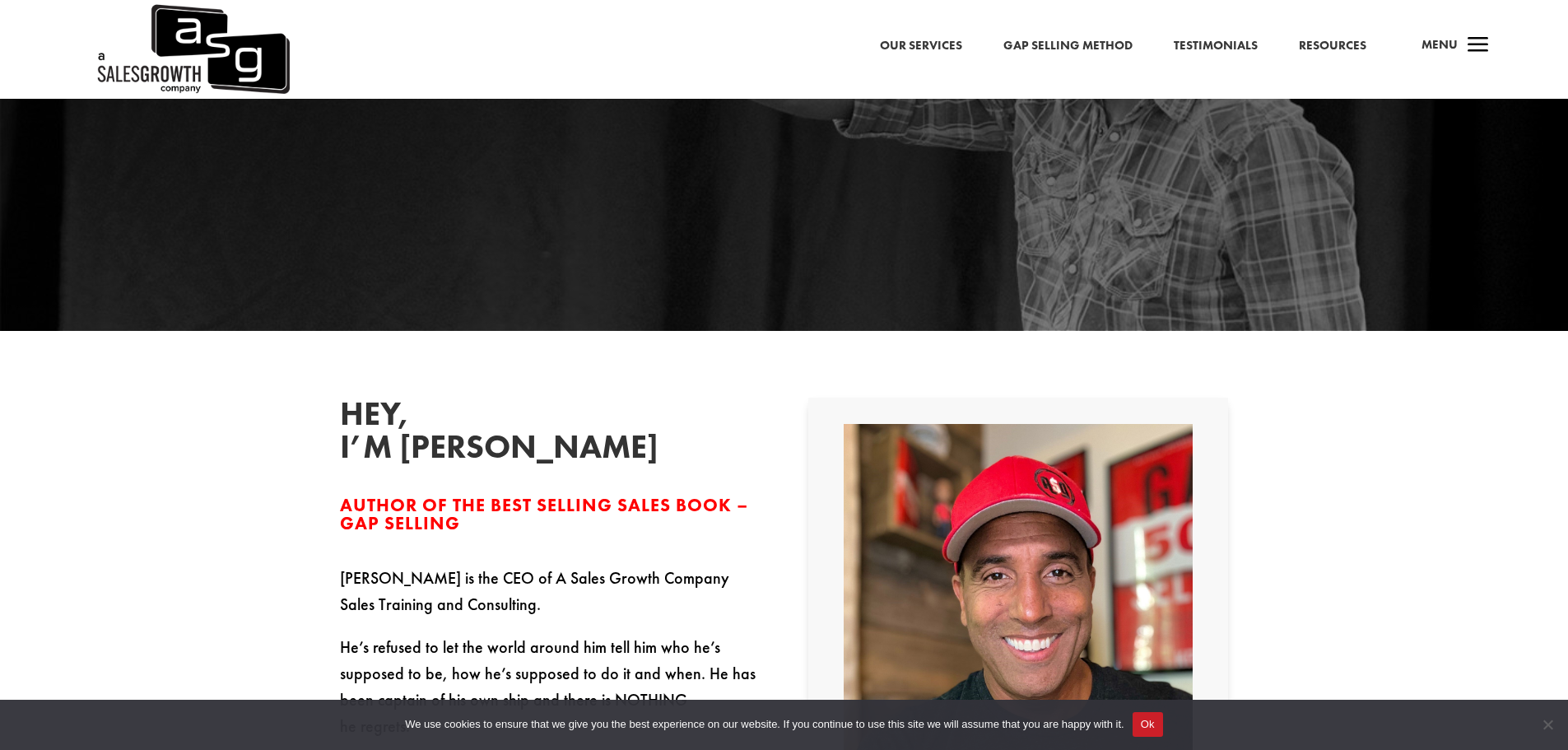
scroll to position [0, 0]
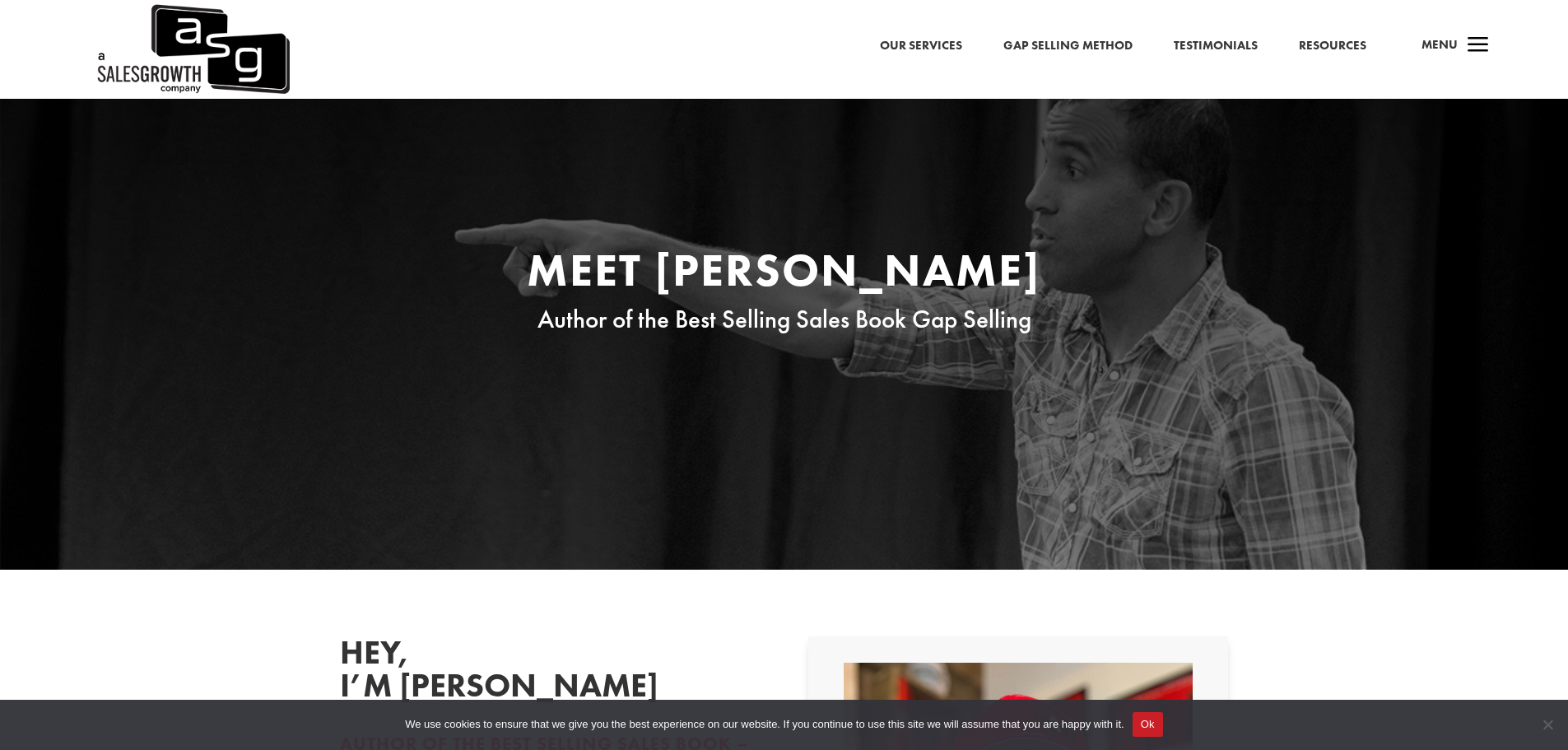
click at [1085, 45] on link "Gap Selling Method" at bounding box center [1068, 45] width 129 height 21
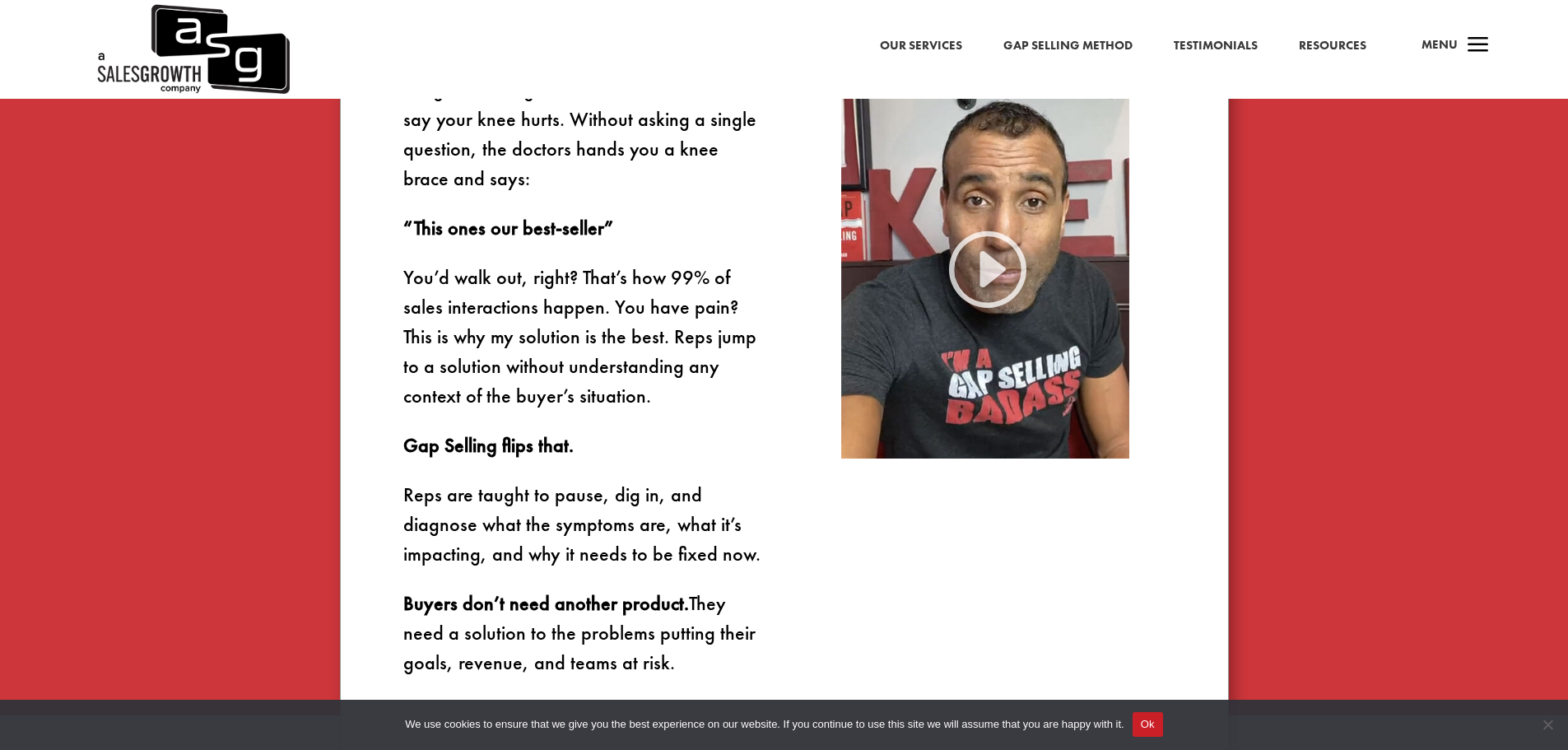
scroll to position [1153, 0]
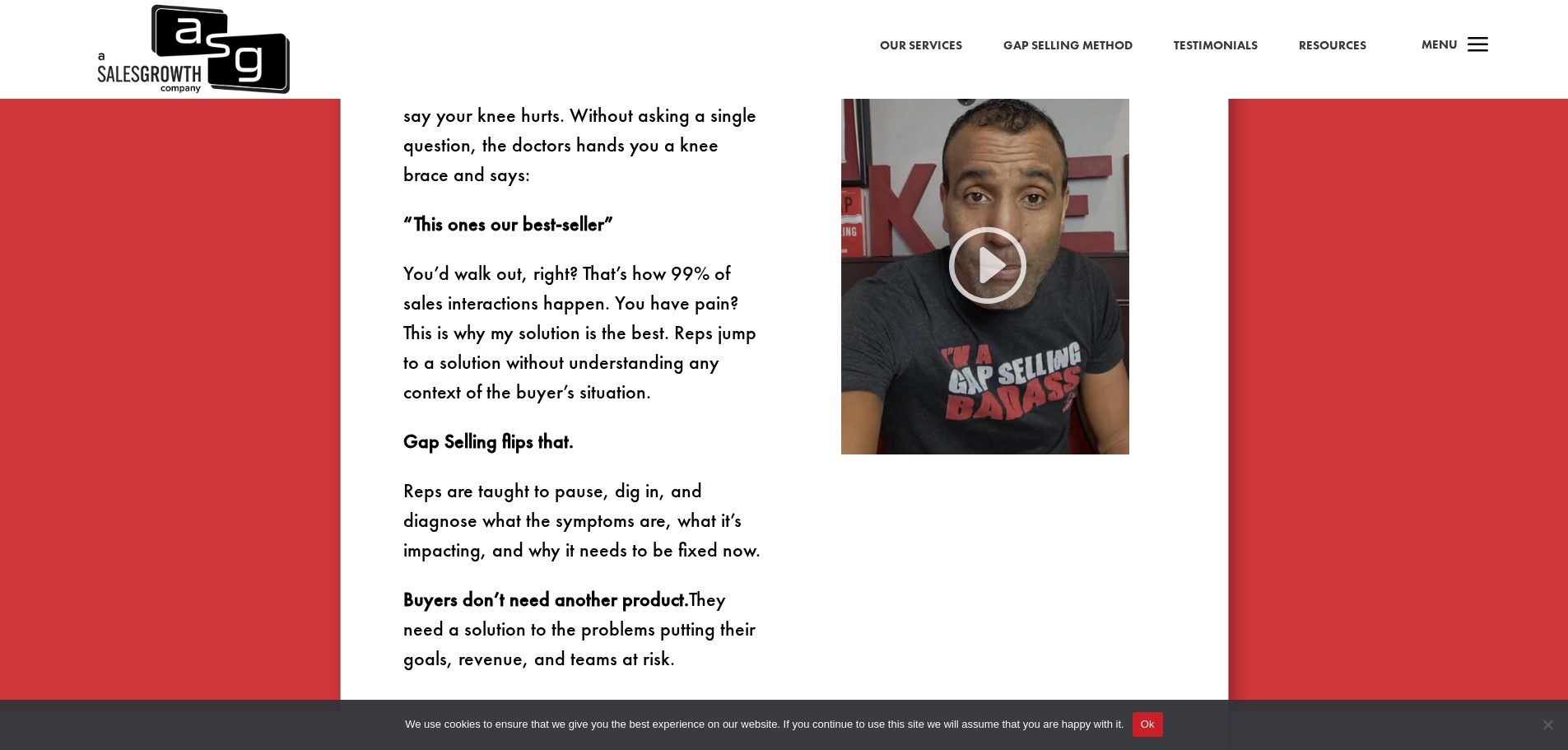
click at [991, 268] on img at bounding box center [985, 263] width 288 height 385
